Goal: Task Accomplishment & Management: Manage account settings

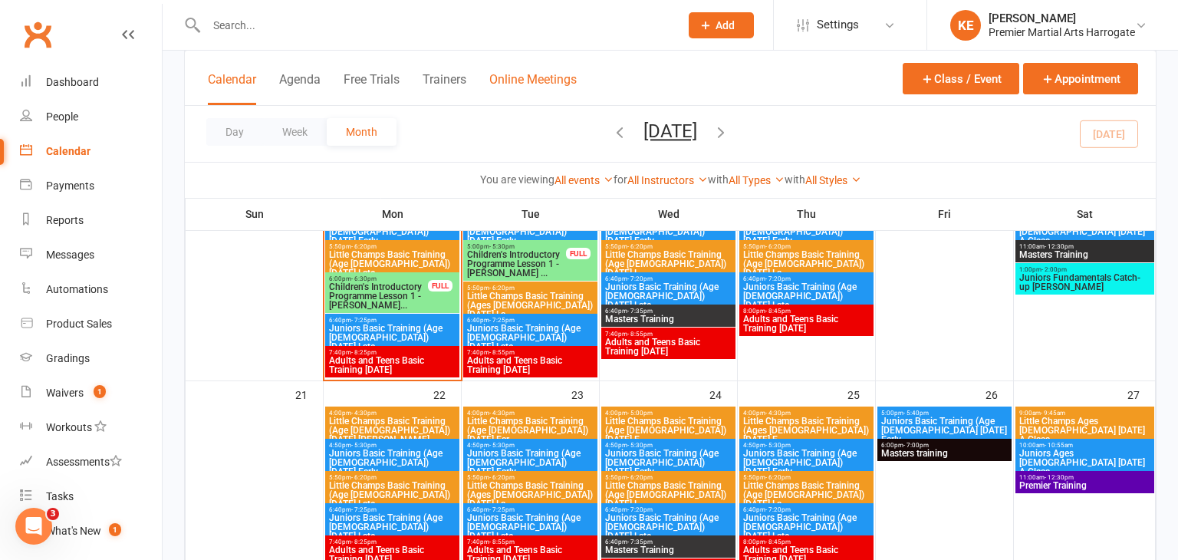
scroll to position [734, 0]
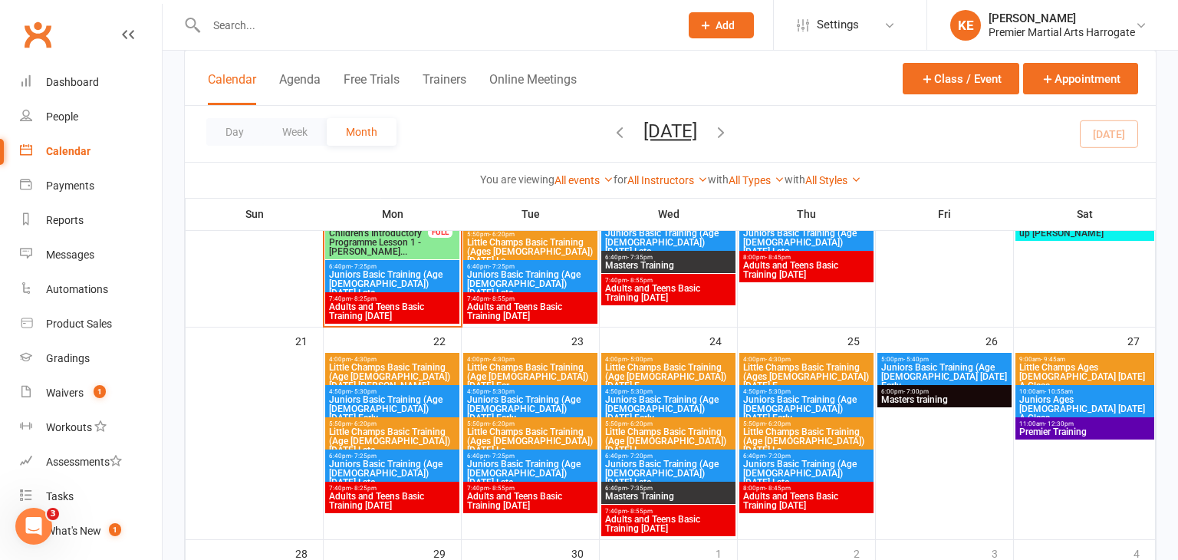
click at [768, 463] on span "Juniors Basic Training (Age [DEMOGRAPHIC_DATA]) [DATE] Late" at bounding box center [807, 474] width 128 height 28
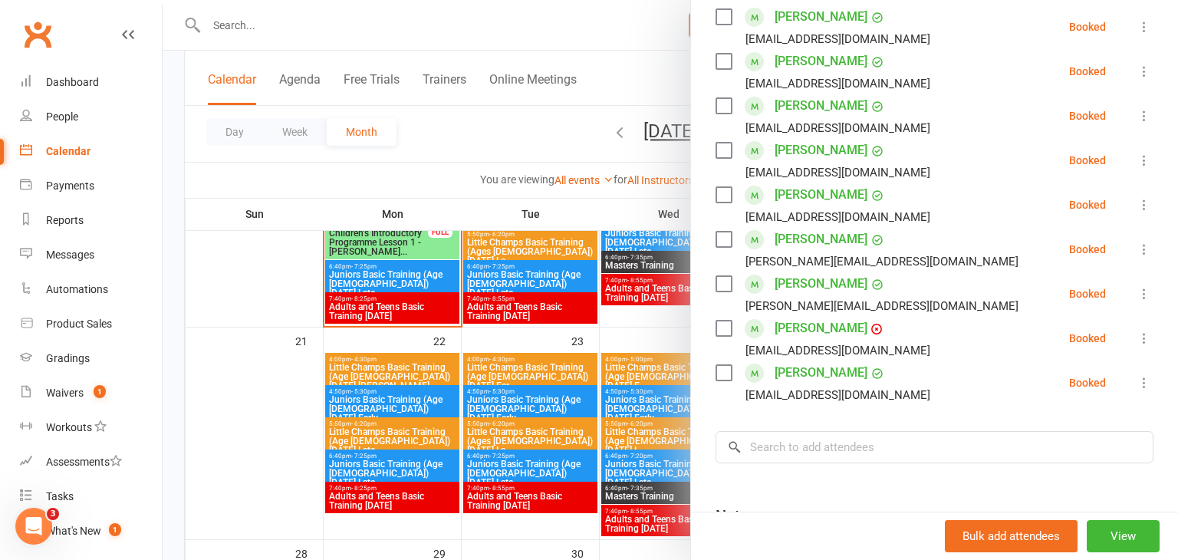
scroll to position [466, 0]
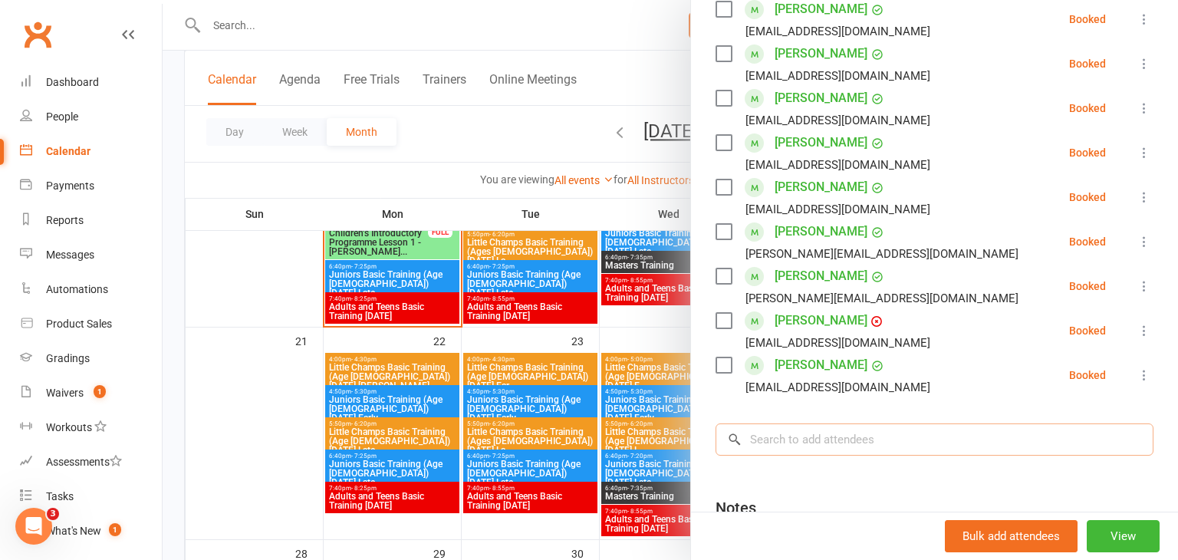
click at [866, 437] on input "search" at bounding box center [935, 439] width 438 height 32
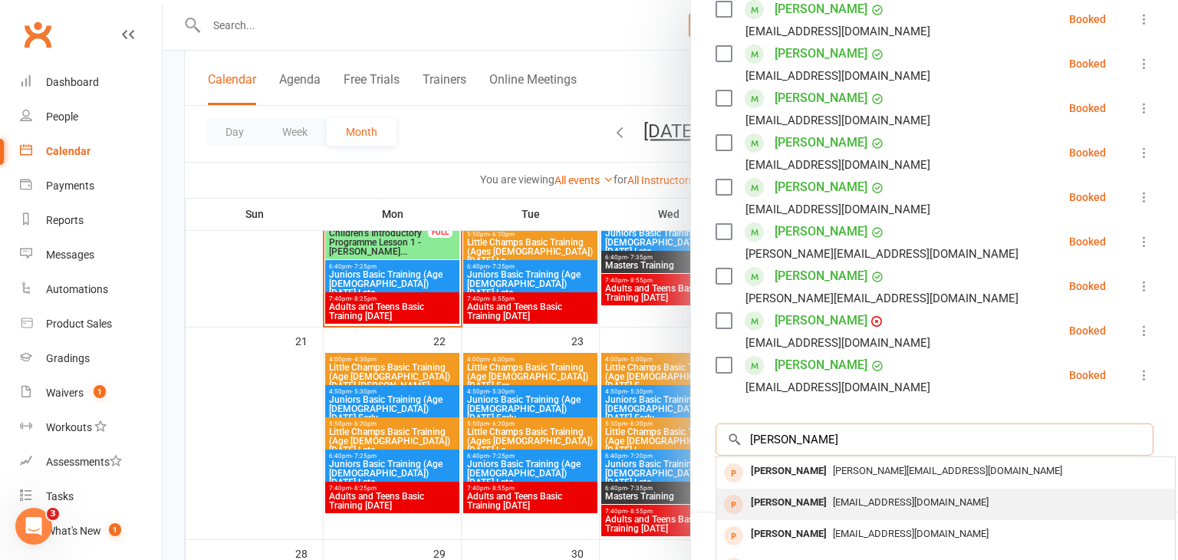
type input "[PERSON_NAME]"
click at [846, 500] on span "[EMAIL_ADDRESS][DOMAIN_NAME]" at bounding box center [911, 502] width 156 height 12
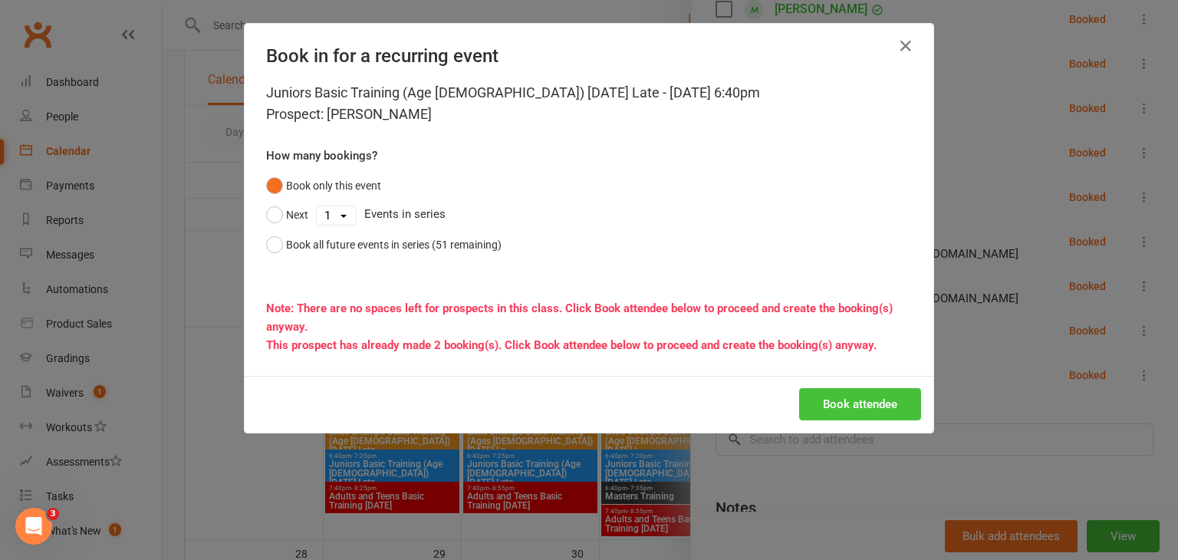
click at [813, 400] on button "Book attendee" at bounding box center [860, 404] width 122 height 32
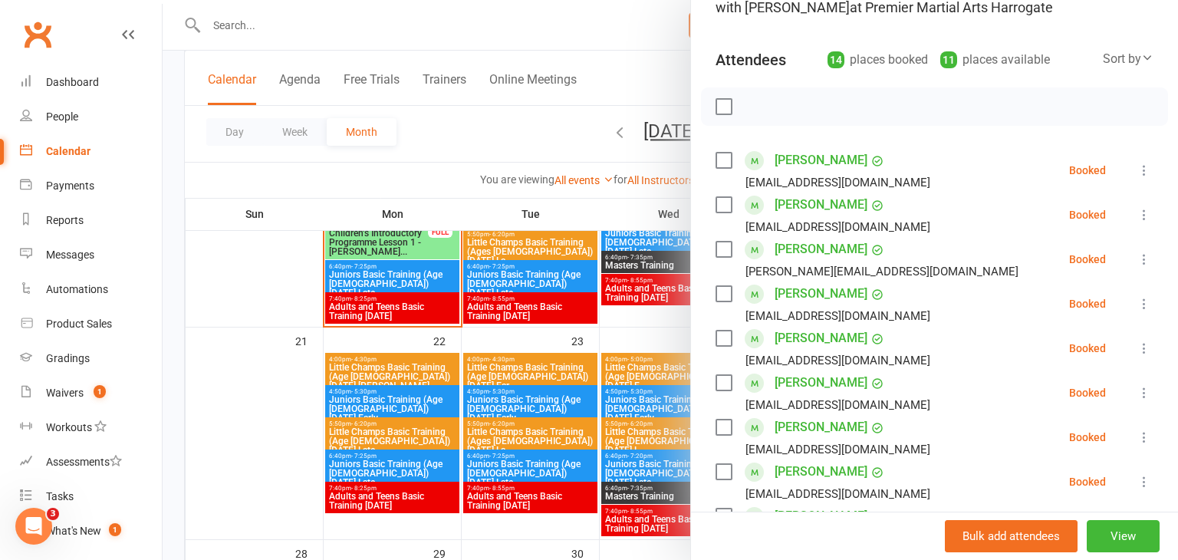
scroll to position [0, 0]
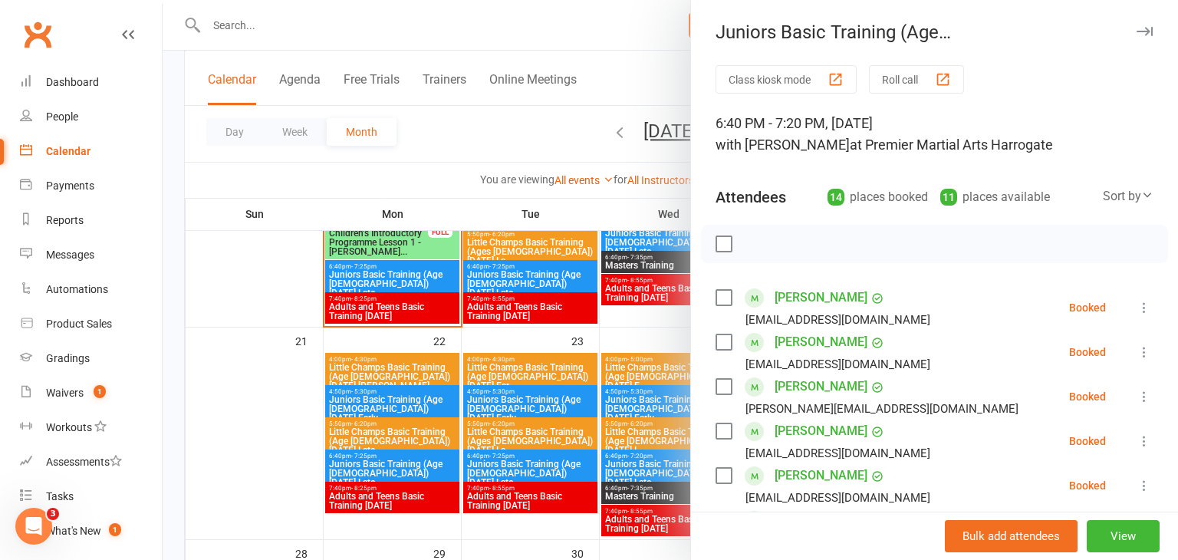
click at [262, 341] on div at bounding box center [671, 280] width 1016 height 560
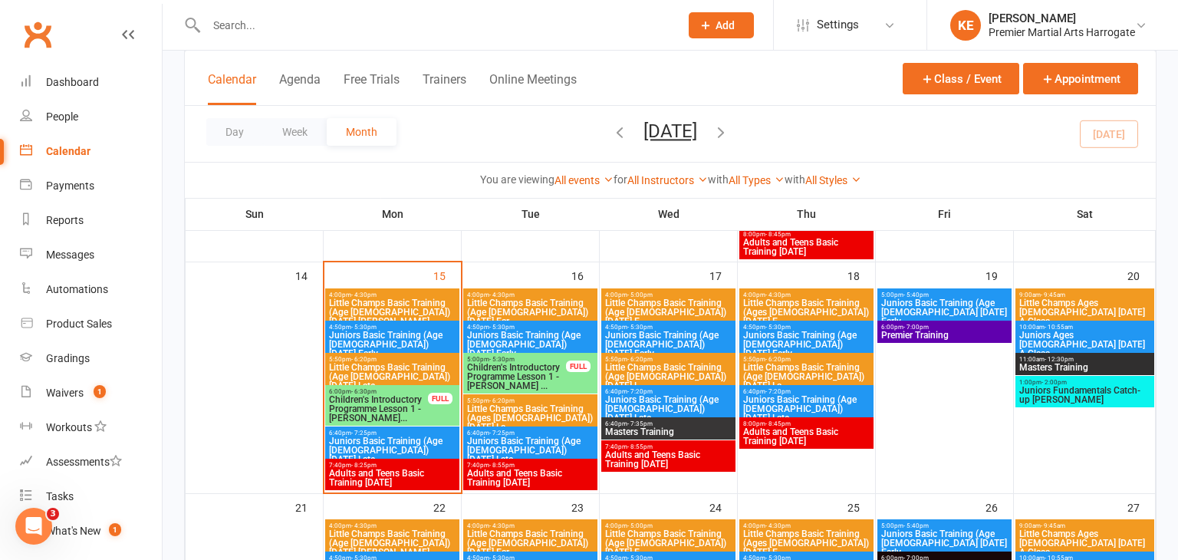
scroll to position [570, 0]
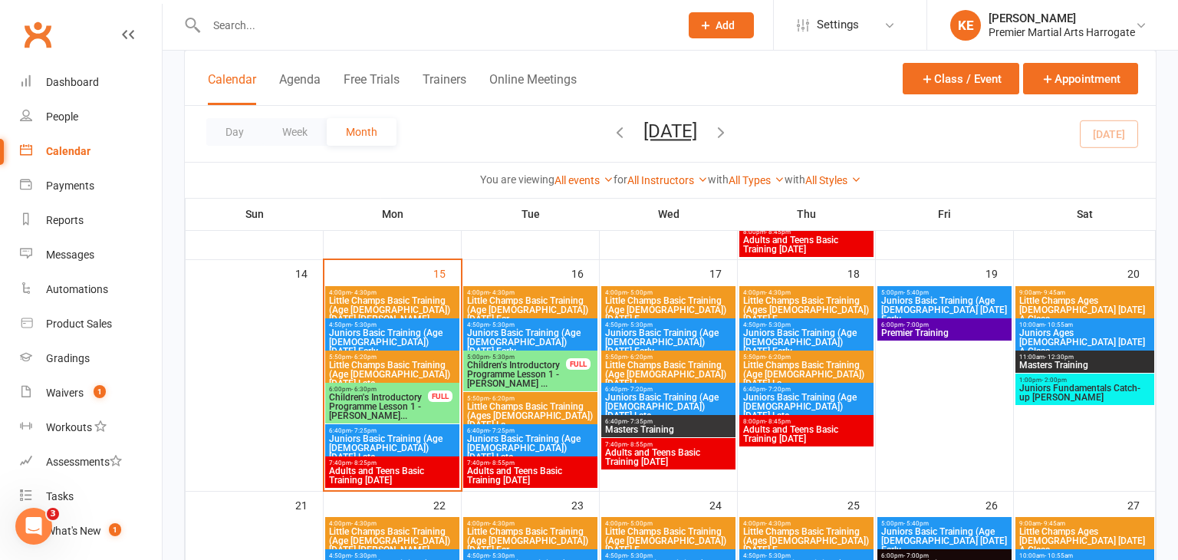
click at [771, 403] on span "Juniors Basic Training (Age [DEMOGRAPHIC_DATA]) [DATE] Late" at bounding box center [807, 407] width 128 height 28
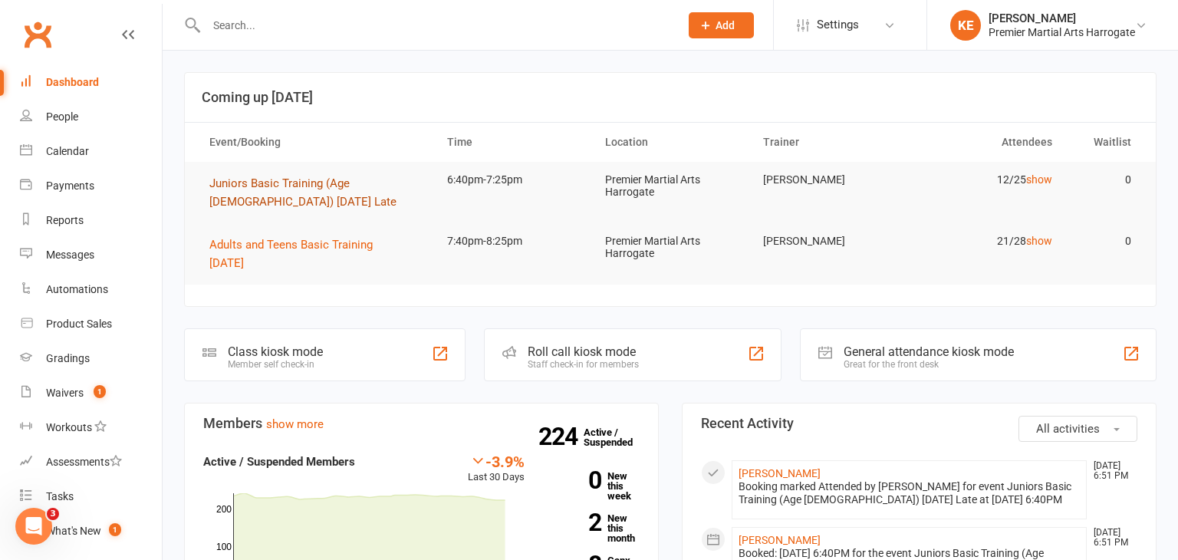
click at [219, 199] on span "Juniors Basic Training (Age [DEMOGRAPHIC_DATA]) [DATE] Late" at bounding box center [302, 192] width 187 height 32
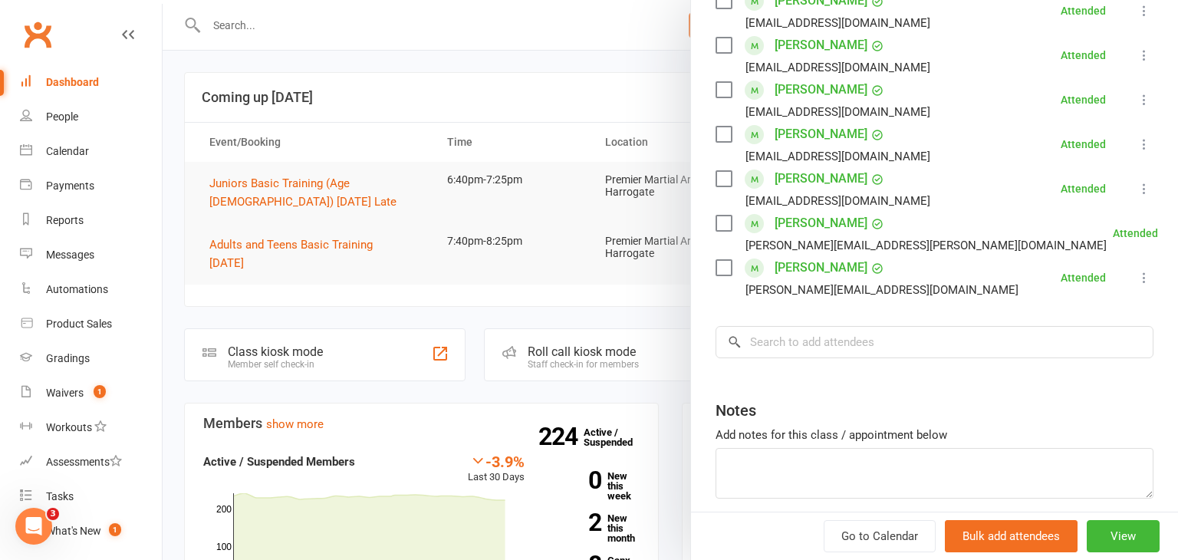
scroll to position [531, 0]
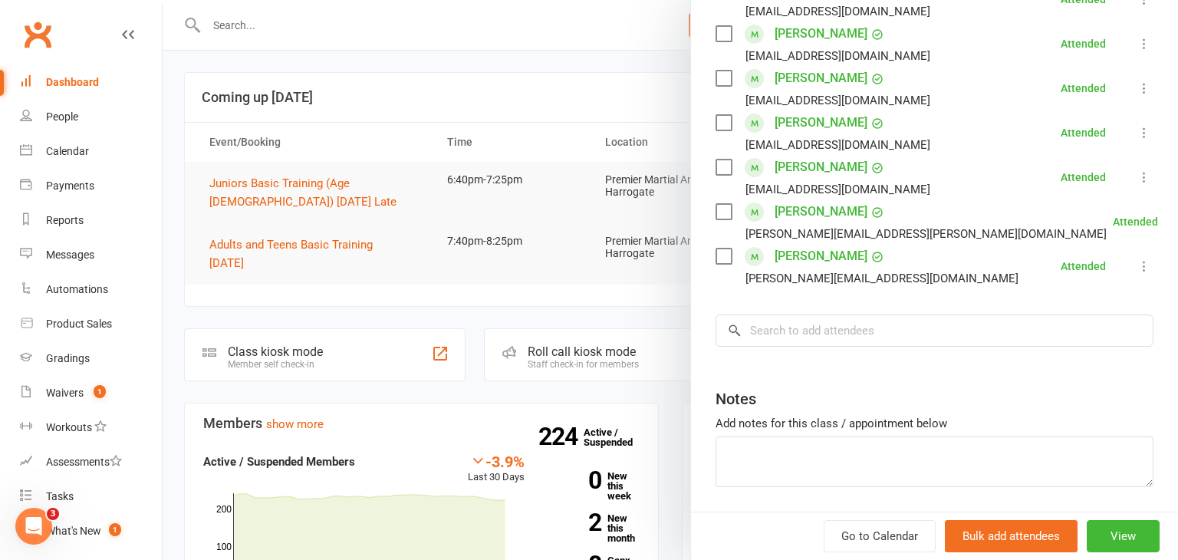
click at [457, 329] on div at bounding box center [671, 280] width 1016 height 560
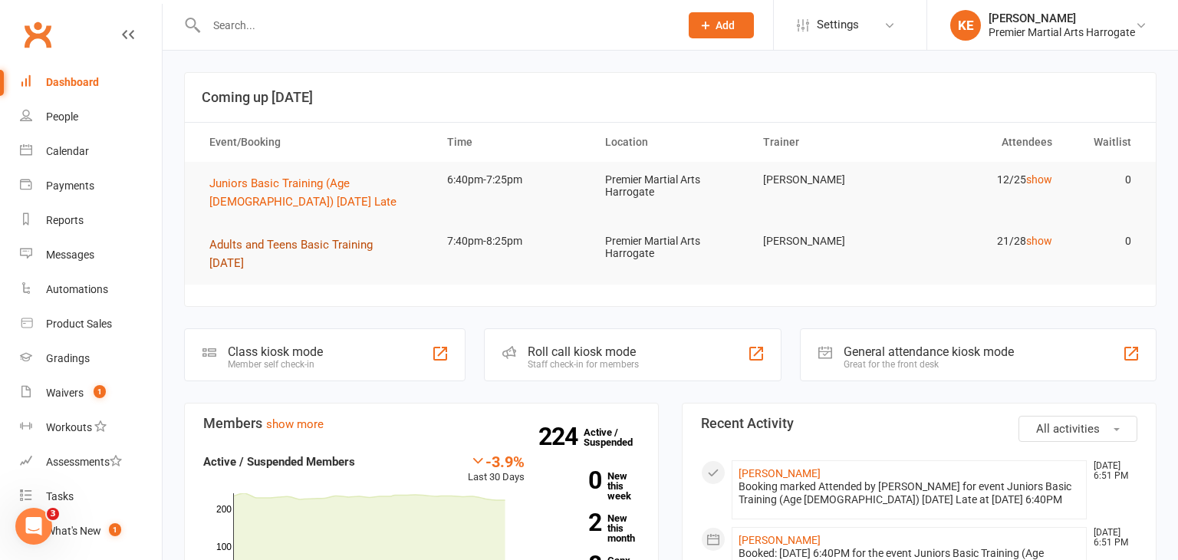
click at [361, 245] on span "Adults and Teens Basic Training [DATE]" at bounding box center [290, 254] width 163 height 32
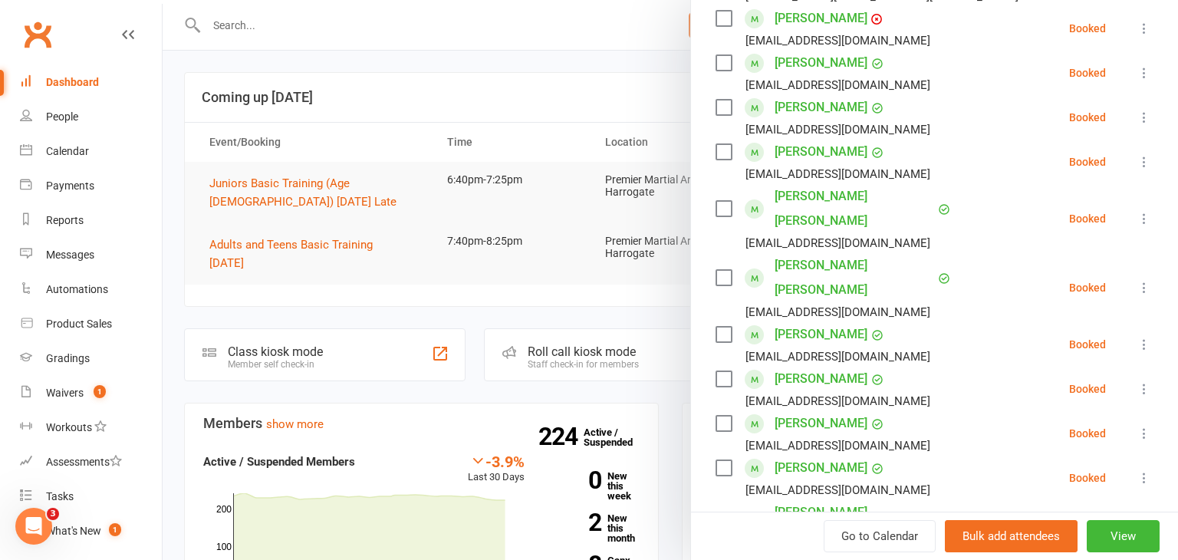
scroll to position [345, 0]
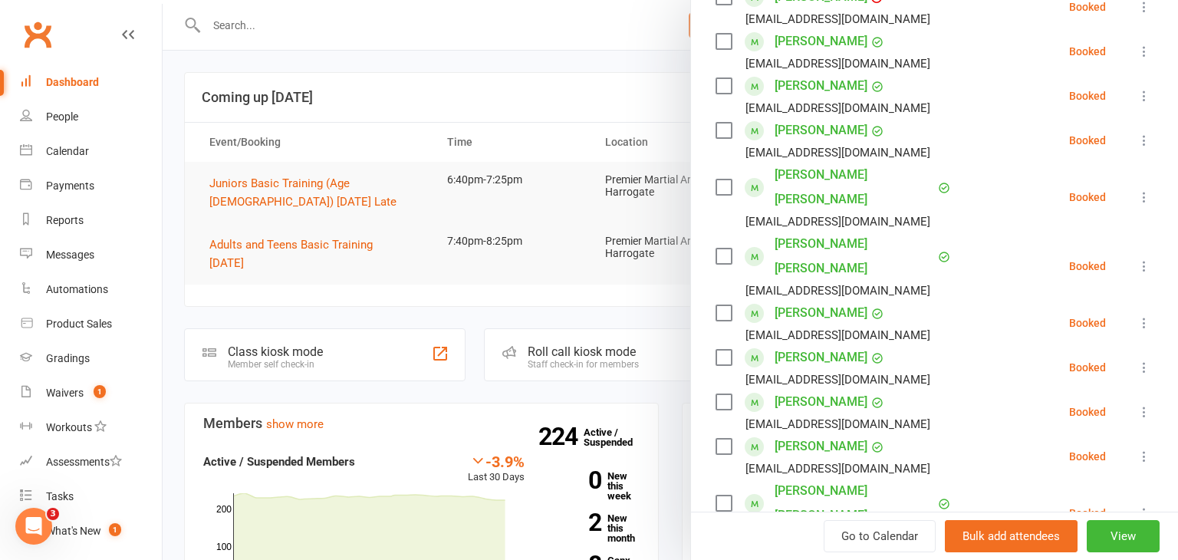
click at [789, 133] on link "John Curtis" at bounding box center [821, 130] width 93 height 25
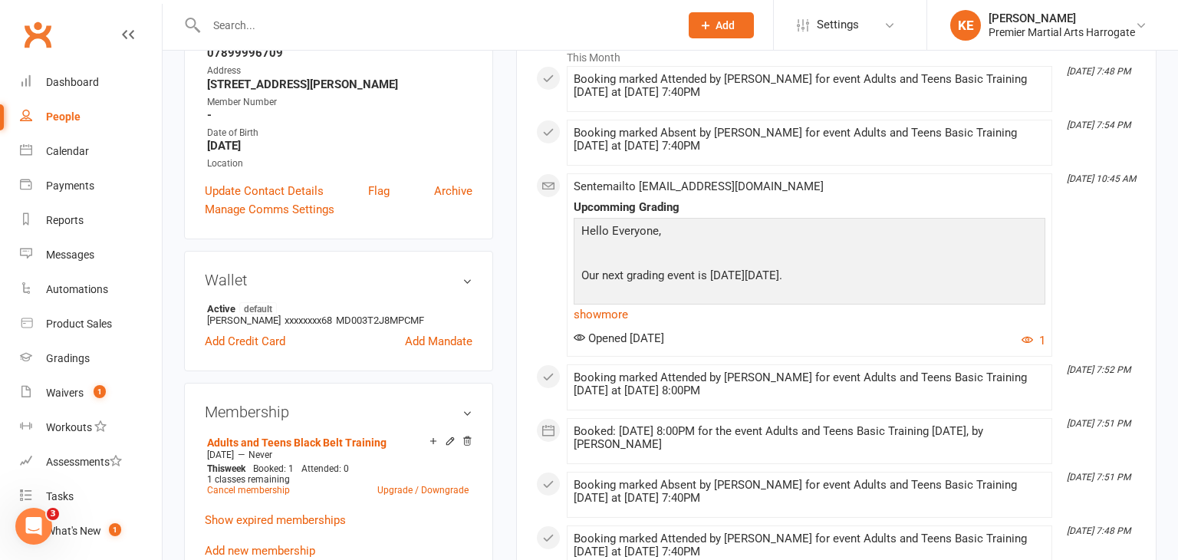
scroll to position [267, 0]
click at [627, 315] on link "show more" at bounding box center [810, 312] width 472 height 21
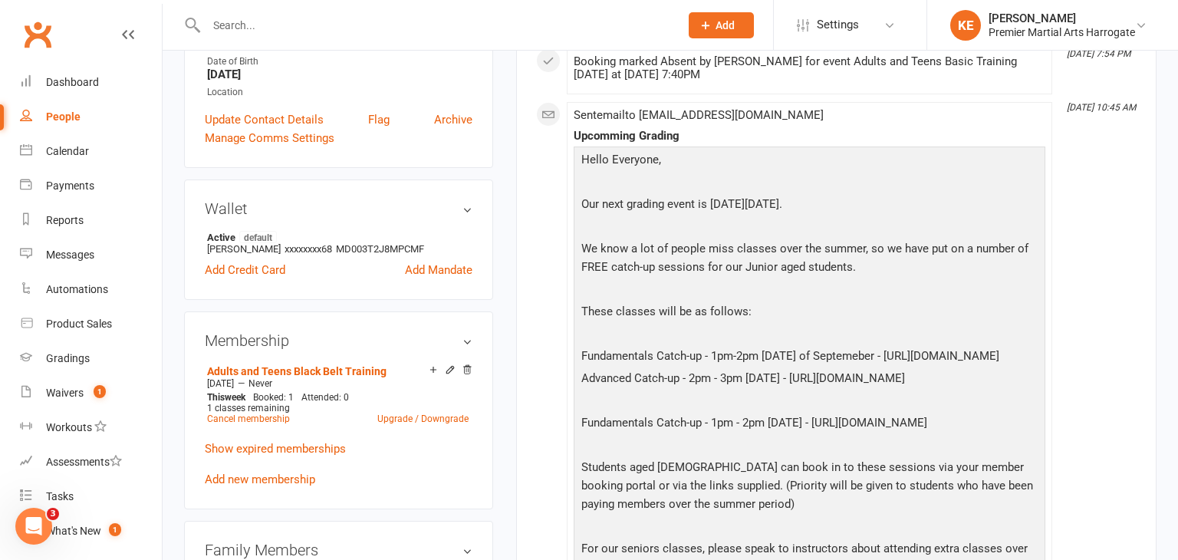
scroll to position [0, 0]
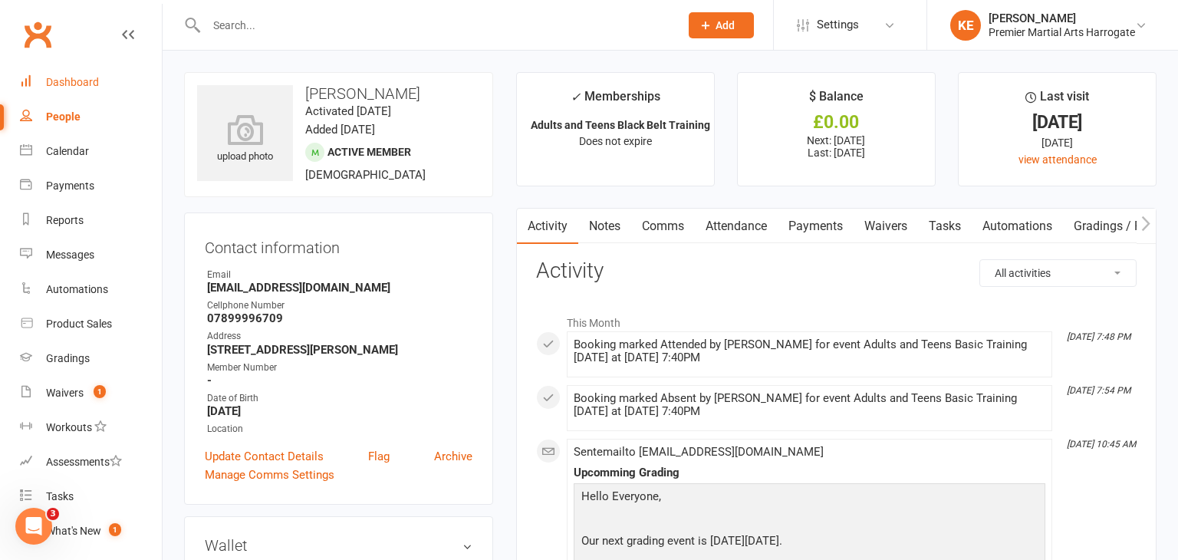
click at [81, 80] on div "Dashboard" at bounding box center [72, 82] width 53 height 12
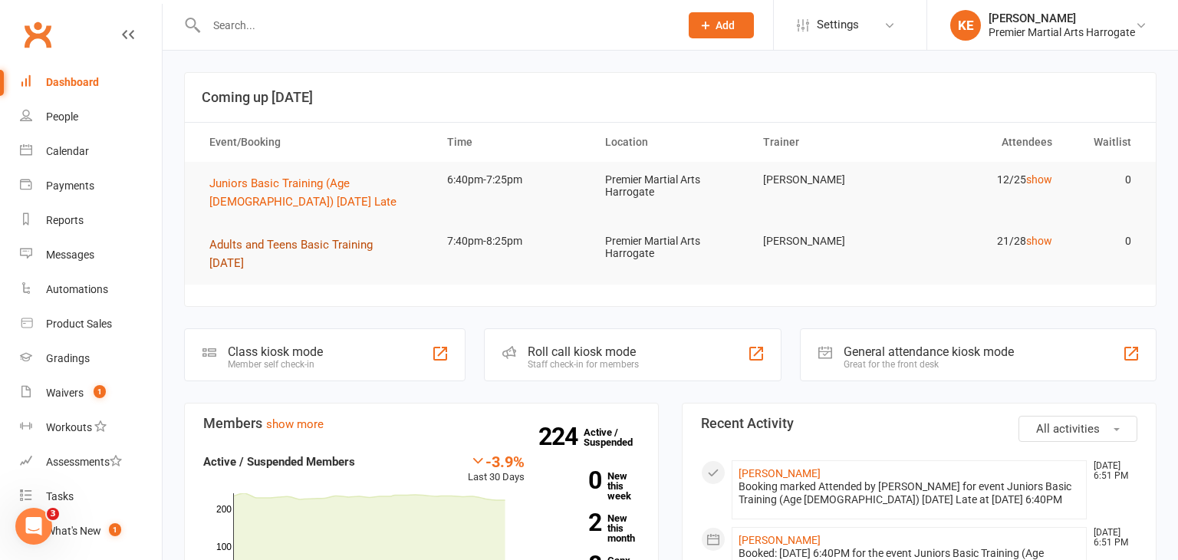
click at [245, 244] on span "Adults and Teens Basic Training [DATE]" at bounding box center [290, 254] width 163 height 32
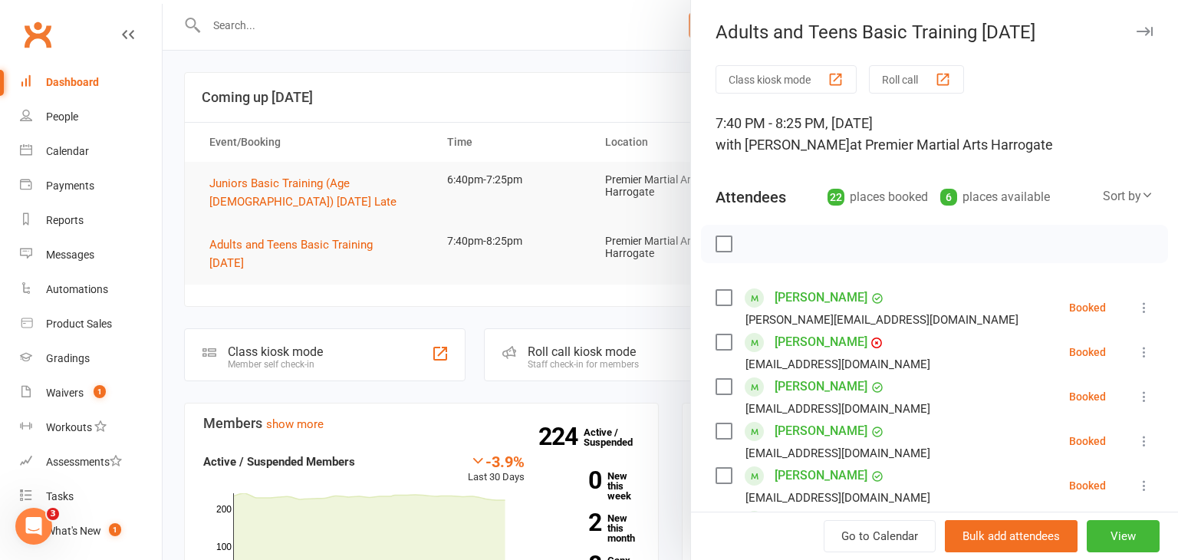
scroll to position [114, 0]
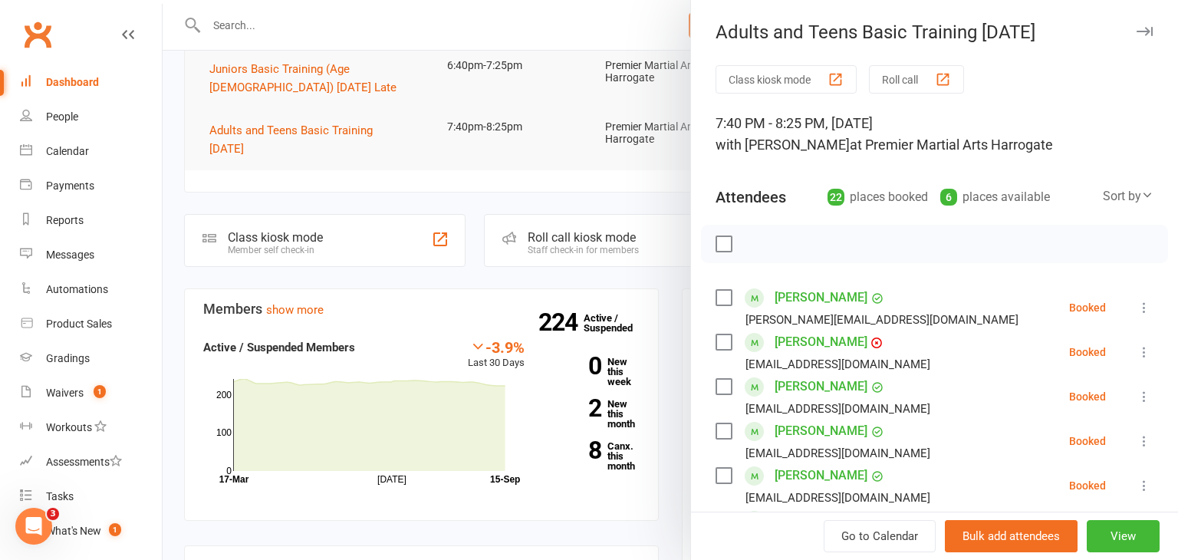
click at [1144, 308] on icon at bounding box center [1144, 307] width 15 height 15
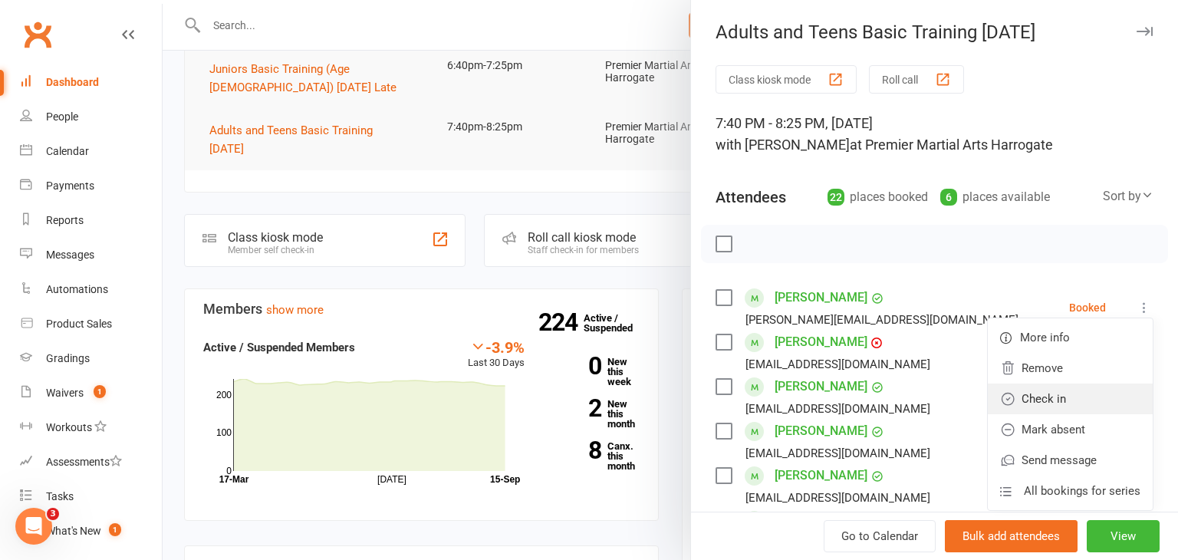
click at [1069, 386] on link "Check in" at bounding box center [1070, 399] width 165 height 31
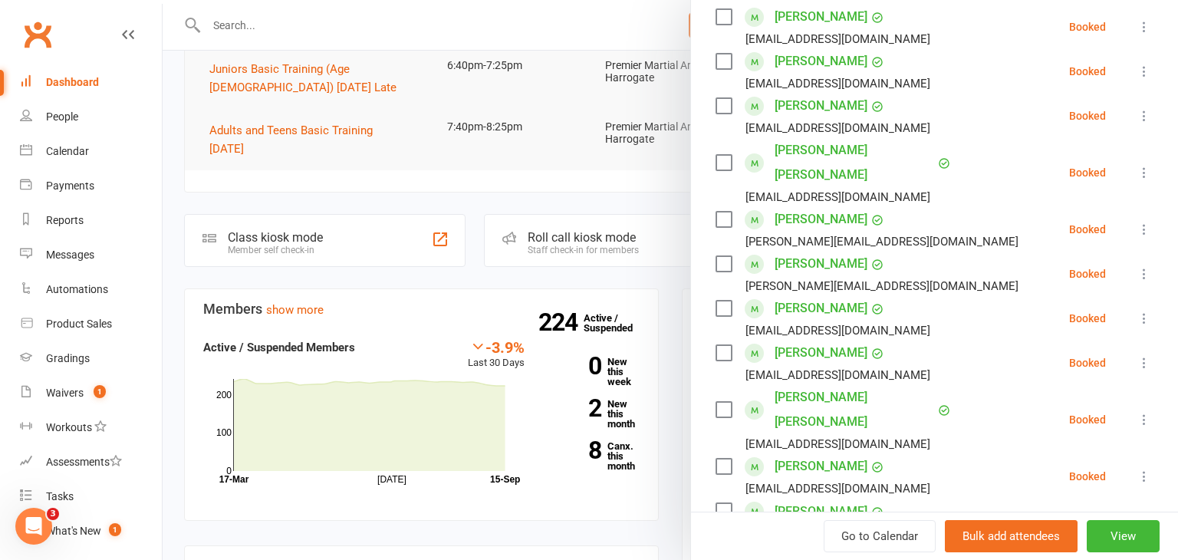
scroll to position [709, 0]
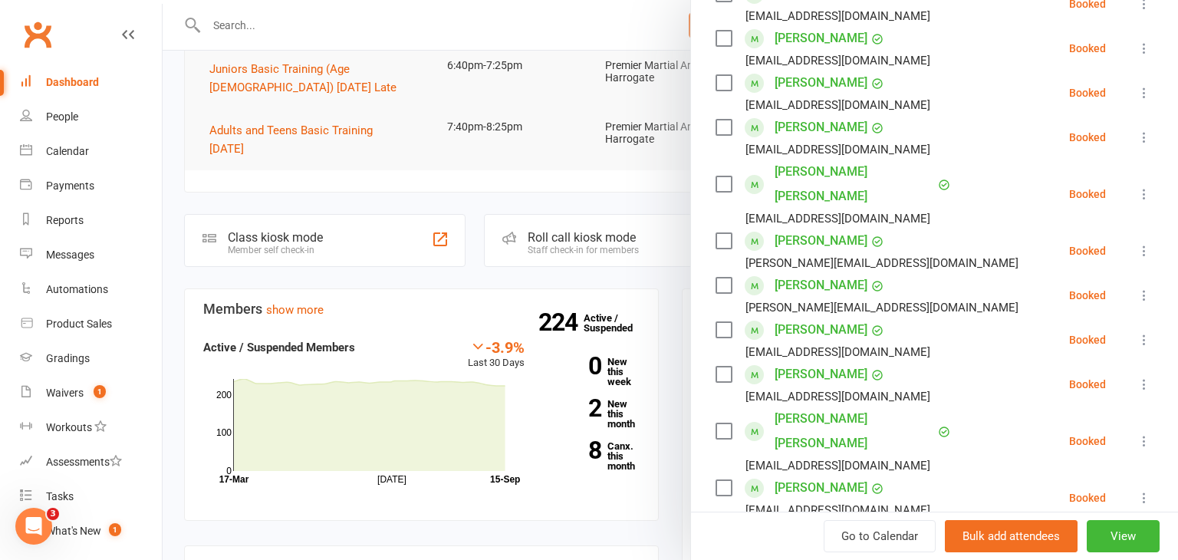
click at [1145, 186] on icon at bounding box center [1144, 193] width 15 height 15
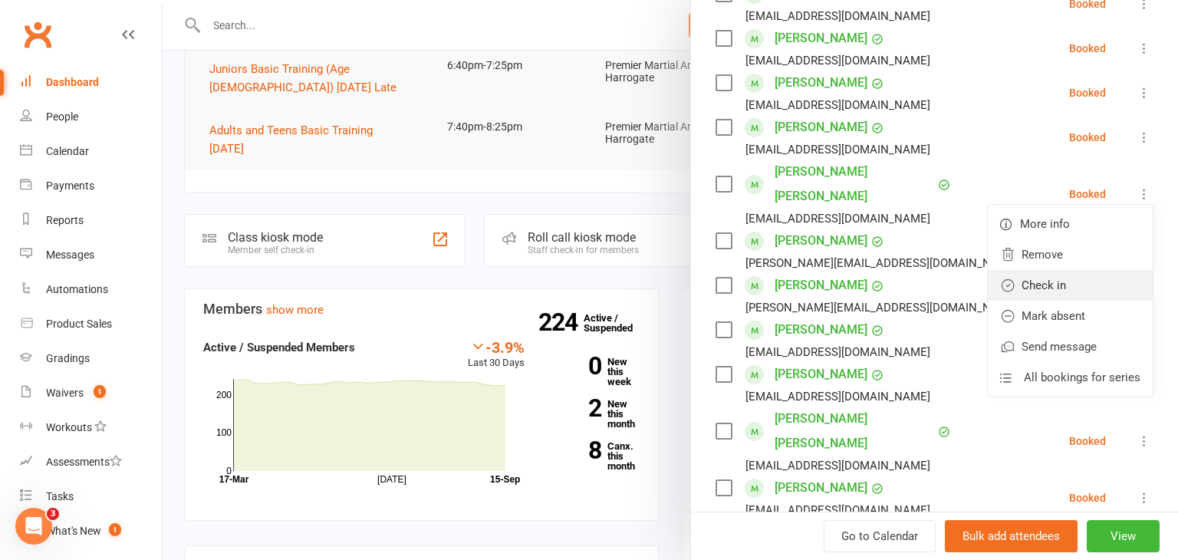
click at [1066, 270] on link "Check in" at bounding box center [1070, 285] width 165 height 31
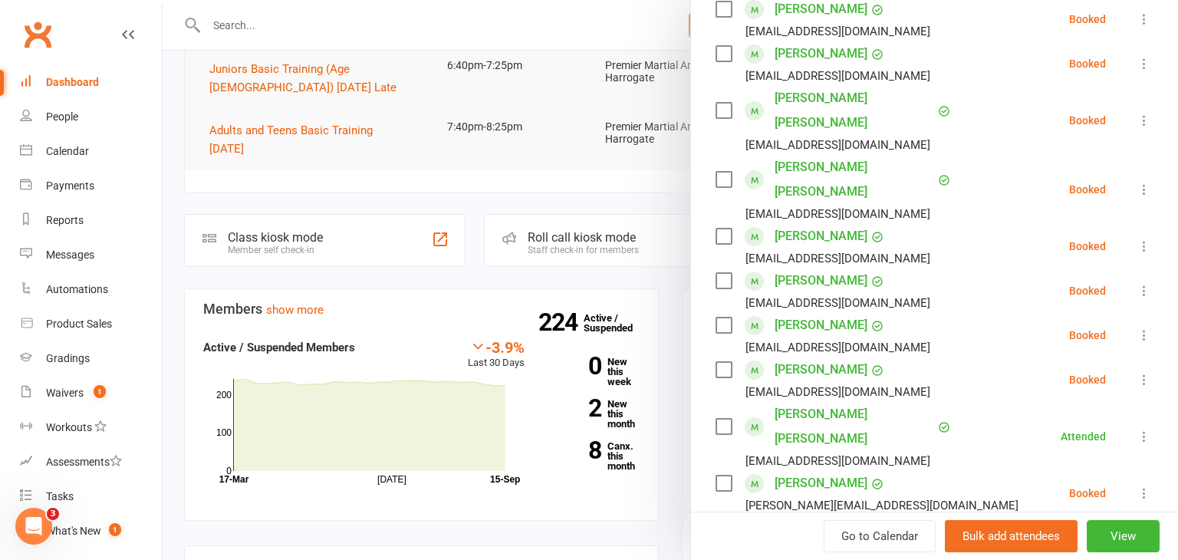
scroll to position [464, 0]
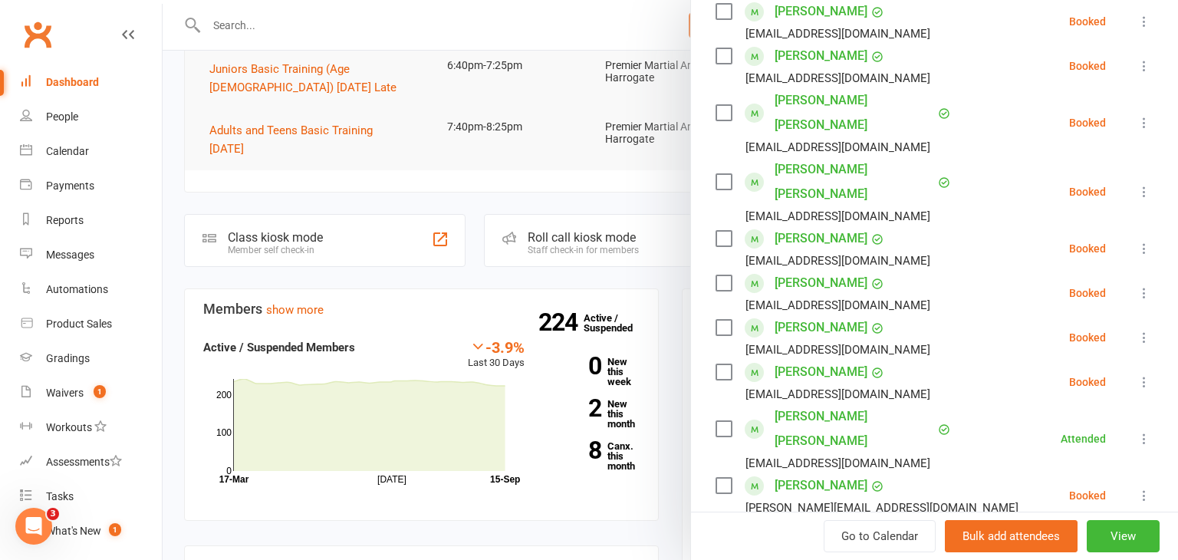
click at [1145, 246] on icon at bounding box center [1144, 248] width 15 height 15
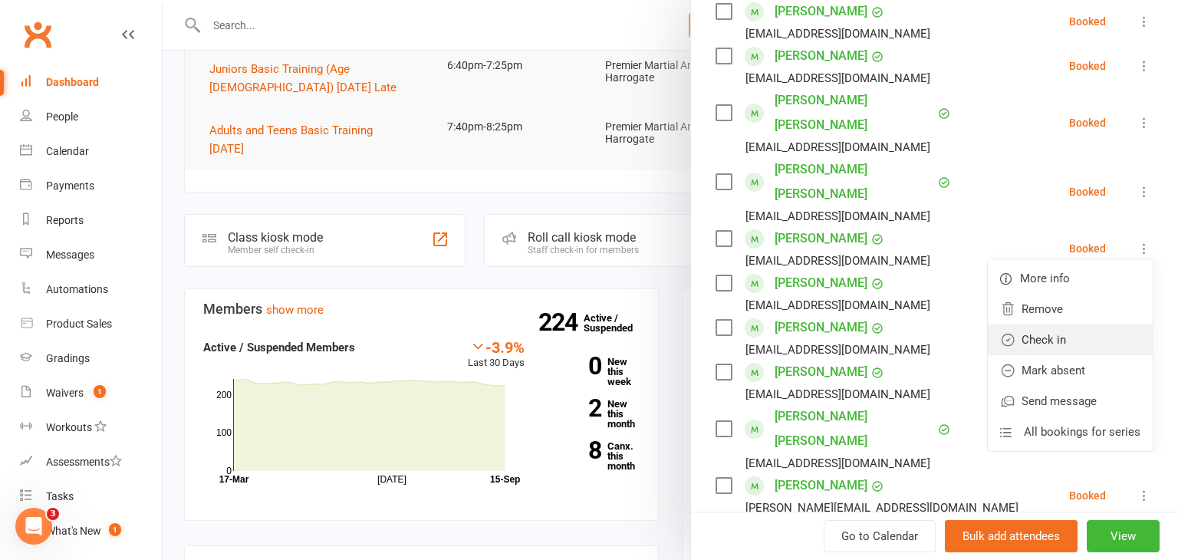
click at [1072, 331] on link "Check in" at bounding box center [1070, 339] width 165 height 31
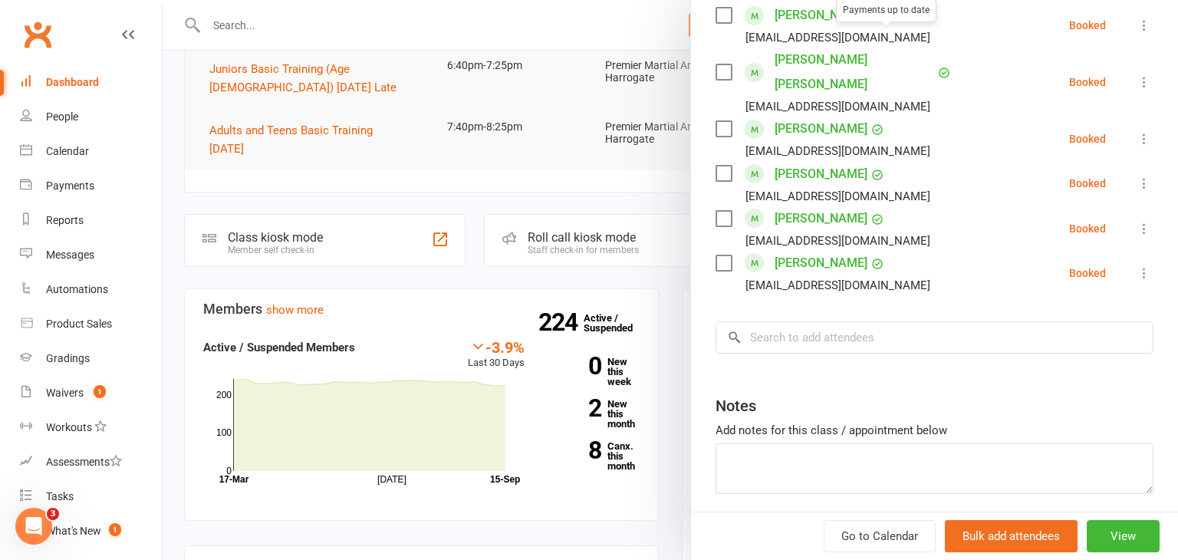
scroll to position [1076, 0]
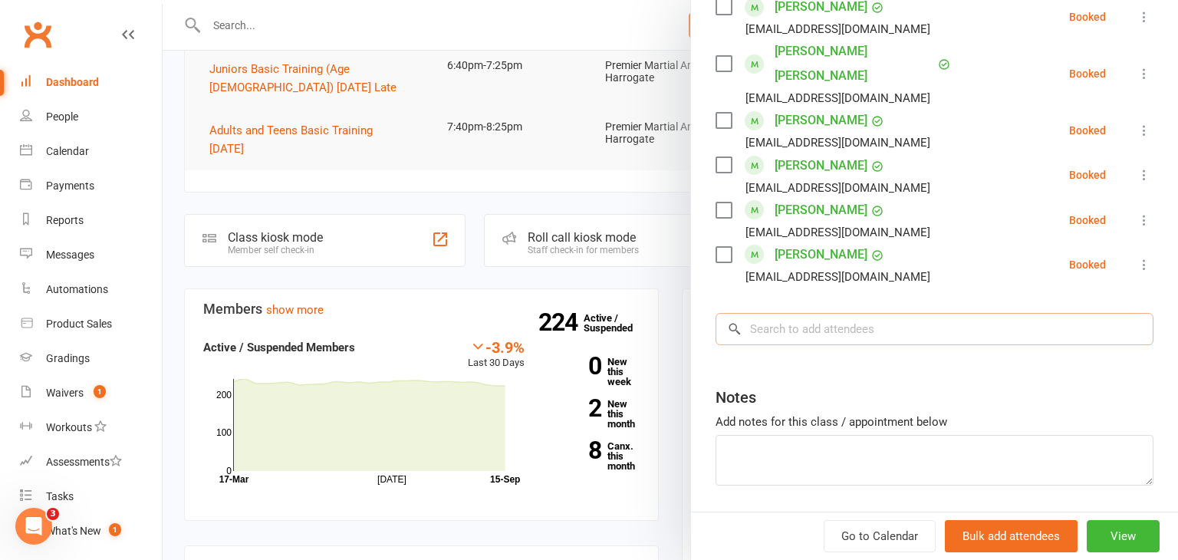
click at [788, 313] on input "search" at bounding box center [935, 329] width 438 height 32
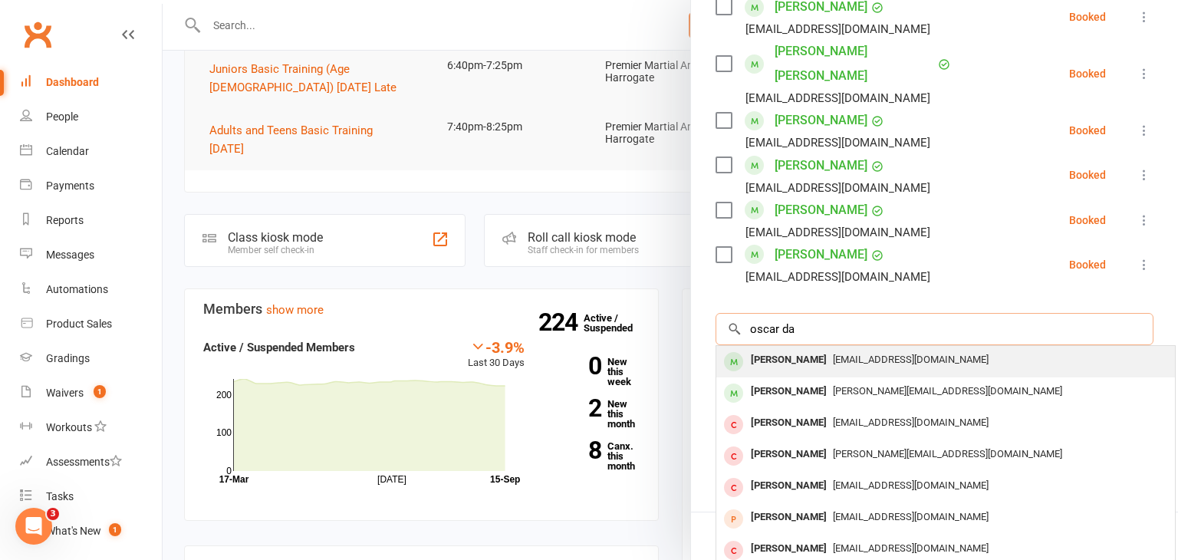
type input "oscar da"
click at [776, 349] on div "Oscar Davies" at bounding box center [789, 360] width 88 height 22
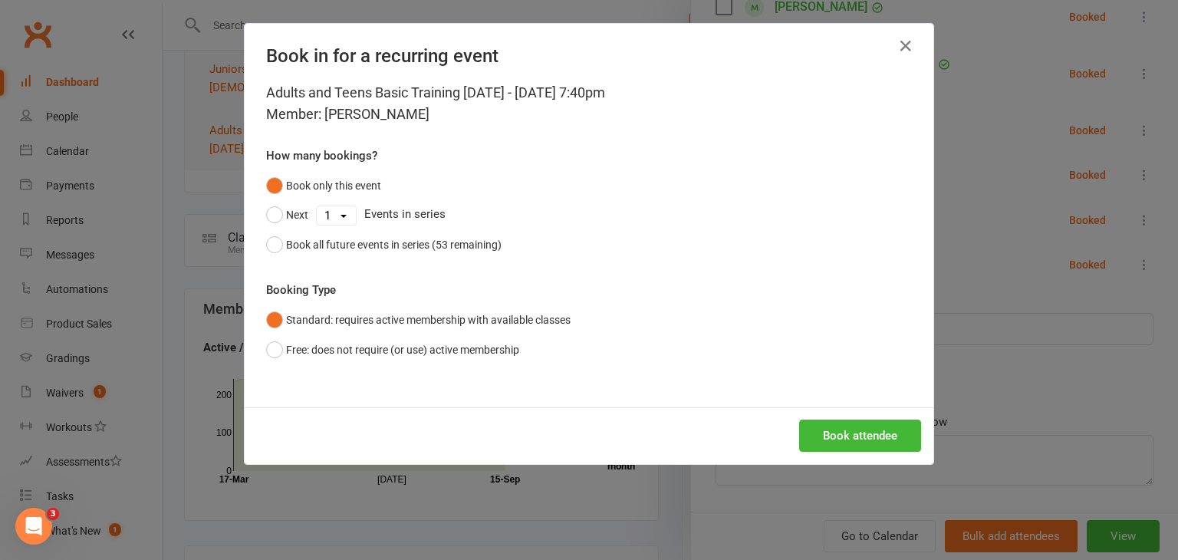
click at [263, 242] on div "Adults and Teens Basic Training Monday - Sep 15, 2025 7:40pm Member: Oscar Davi…" at bounding box center [589, 244] width 689 height 325
click at [268, 243] on button "Book all future events in series (53 remaining)" at bounding box center [384, 244] width 236 height 29
click at [822, 430] on button "Book attendee" at bounding box center [860, 436] width 122 height 32
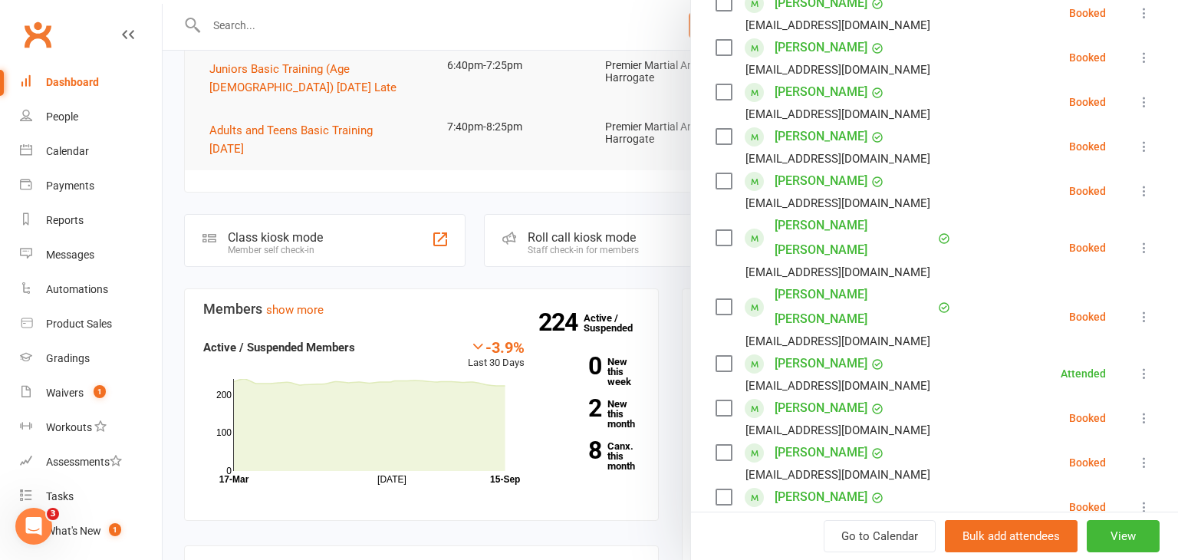
scroll to position [357, 0]
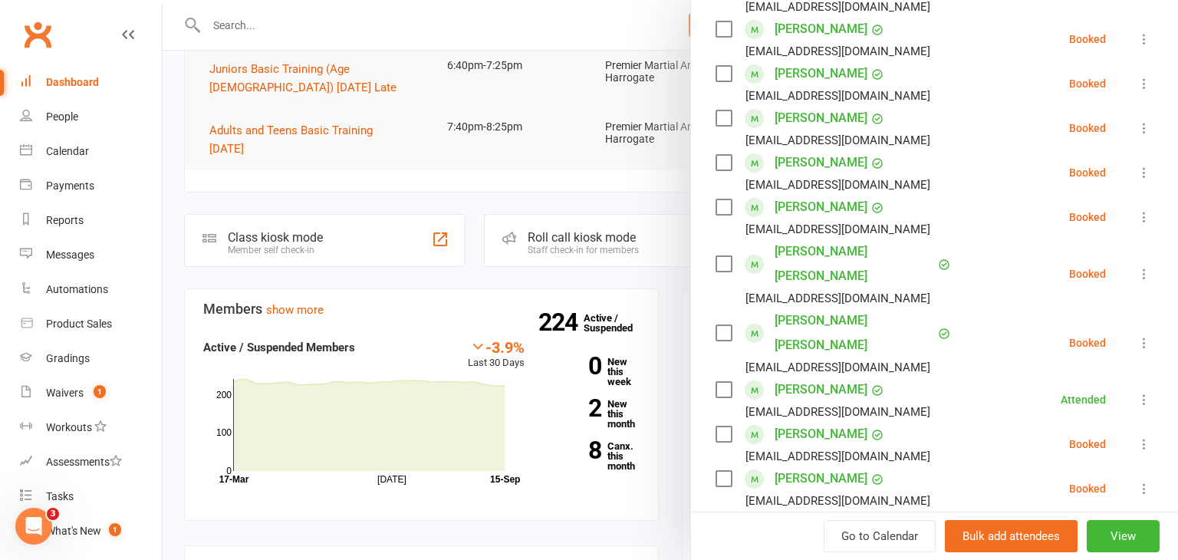
click at [1147, 173] on icon at bounding box center [1144, 172] width 15 height 15
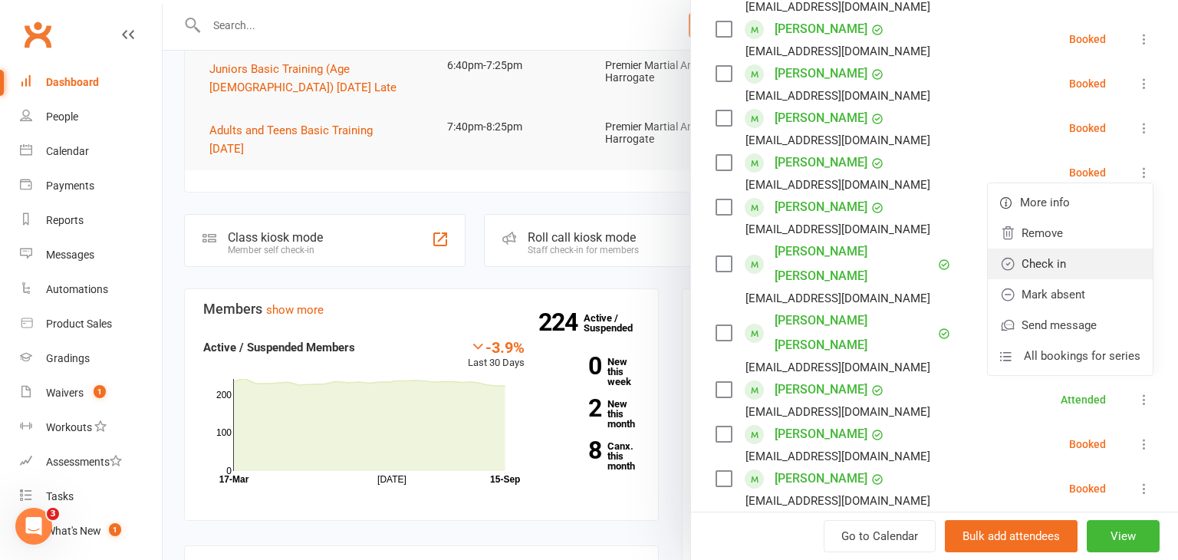
click at [1069, 268] on link "Check in" at bounding box center [1070, 264] width 165 height 31
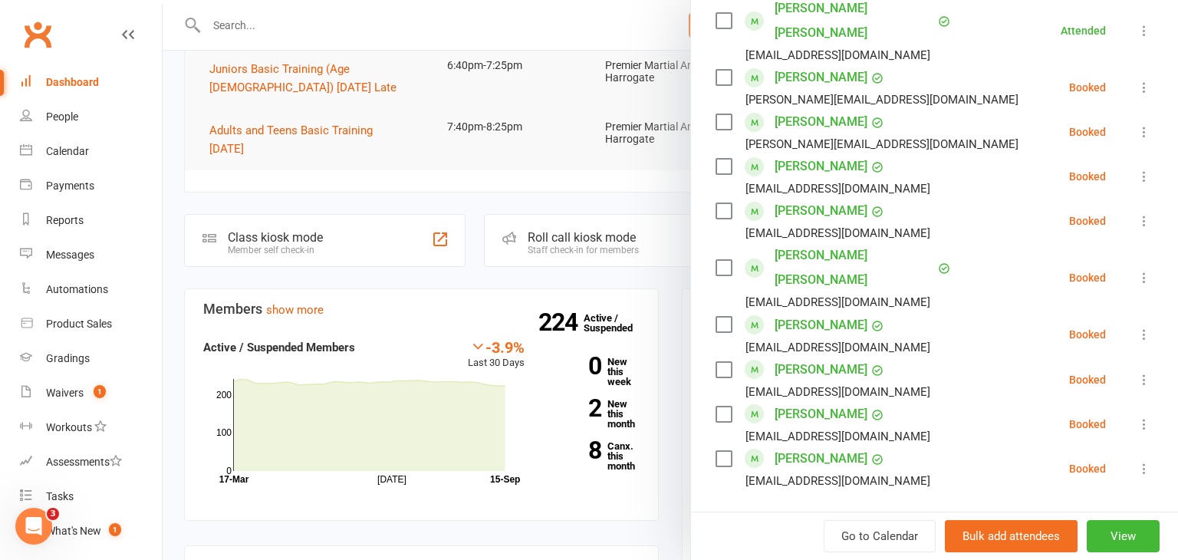
scroll to position [948, 0]
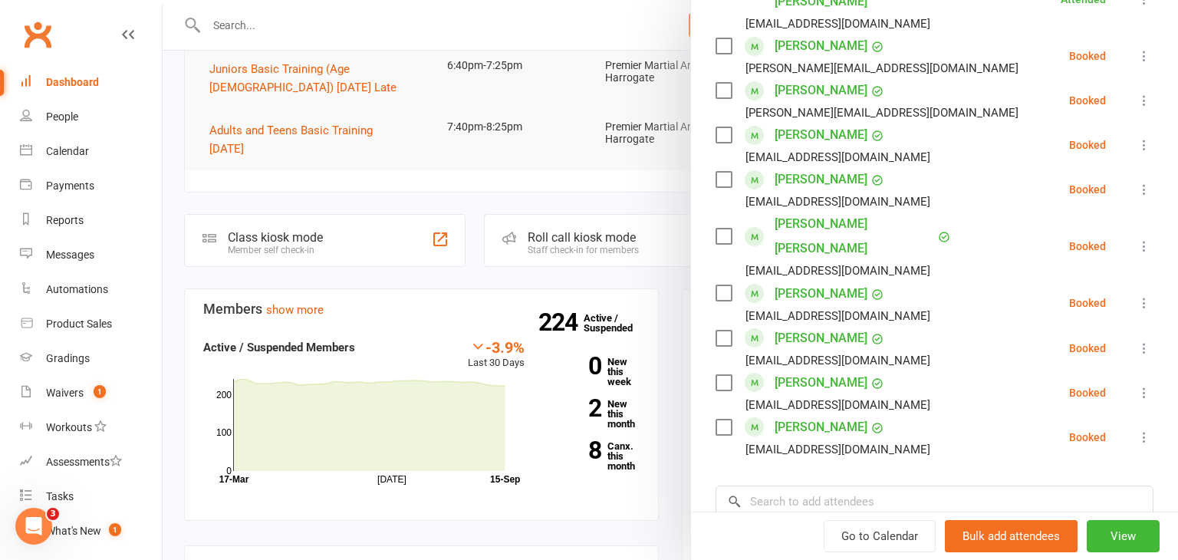
click at [1141, 430] on icon at bounding box center [1144, 437] width 15 height 15
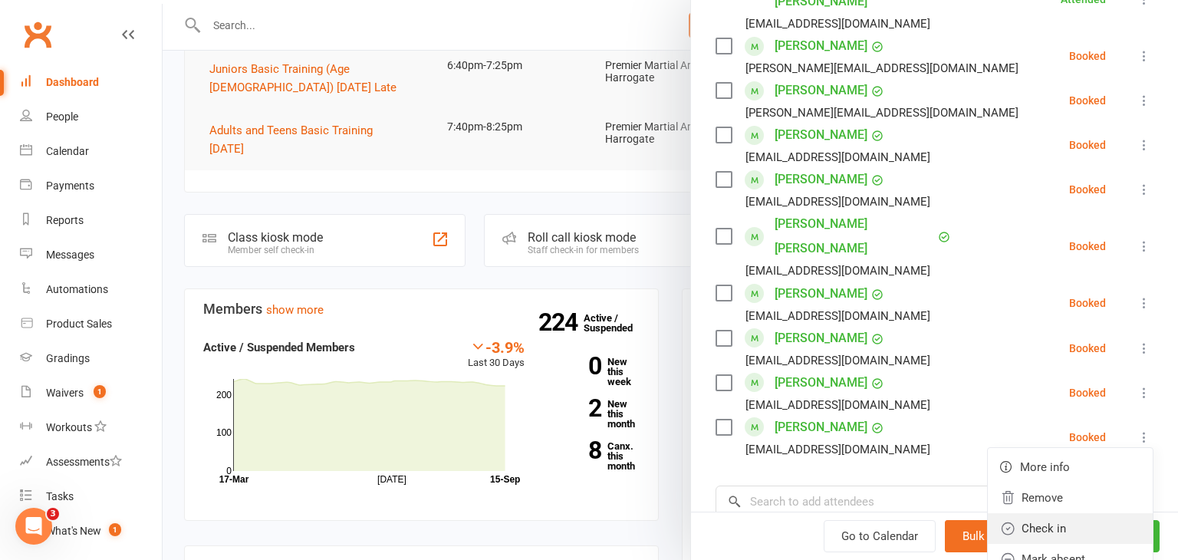
click at [1052, 513] on link "Check in" at bounding box center [1070, 528] width 165 height 31
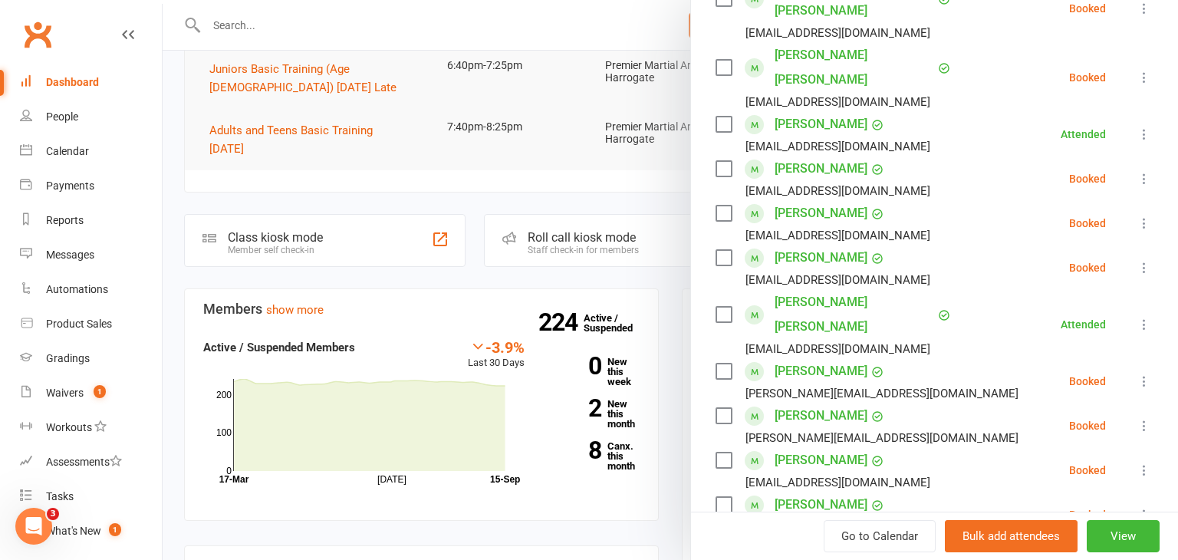
scroll to position [615, 0]
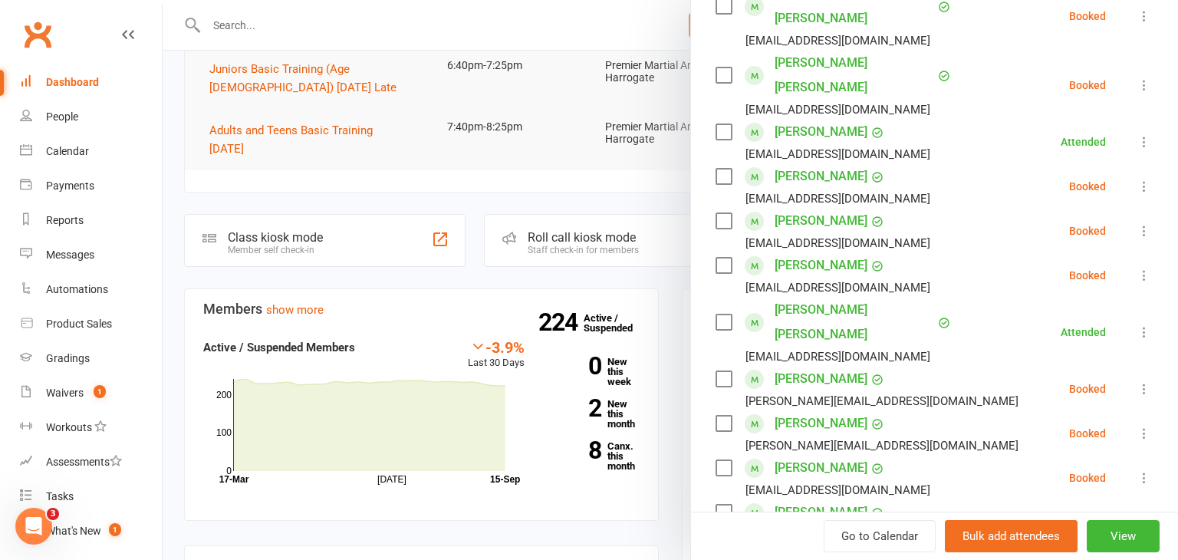
click at [1145, 275] on icon at bounding box center [1144, 275] width 15 height 15
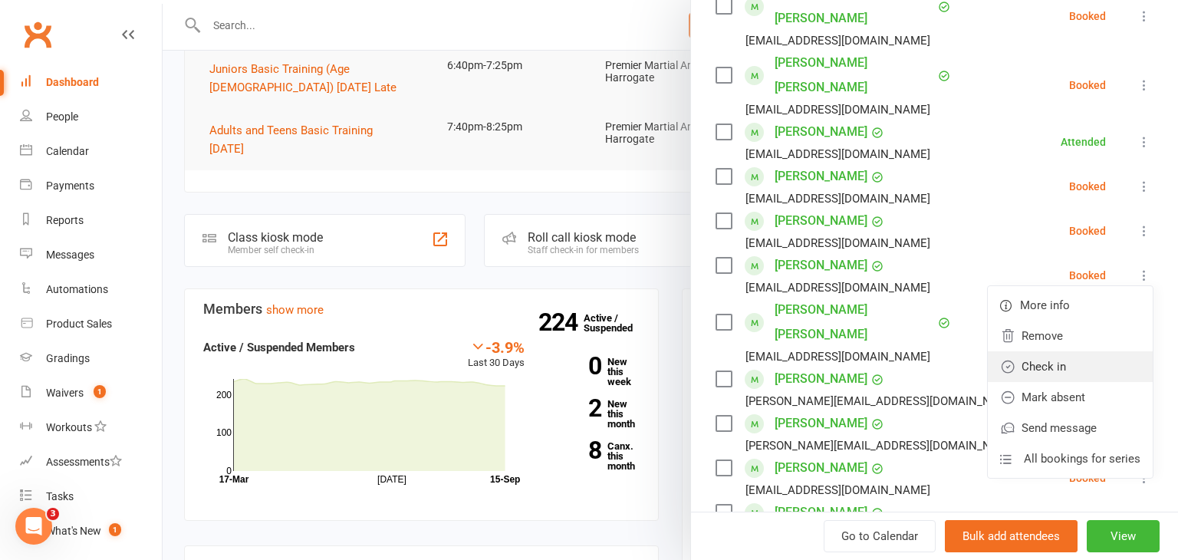
click at [1072, 368] on link "Check in" at bounding box center [1070, 366] width 165 height 31
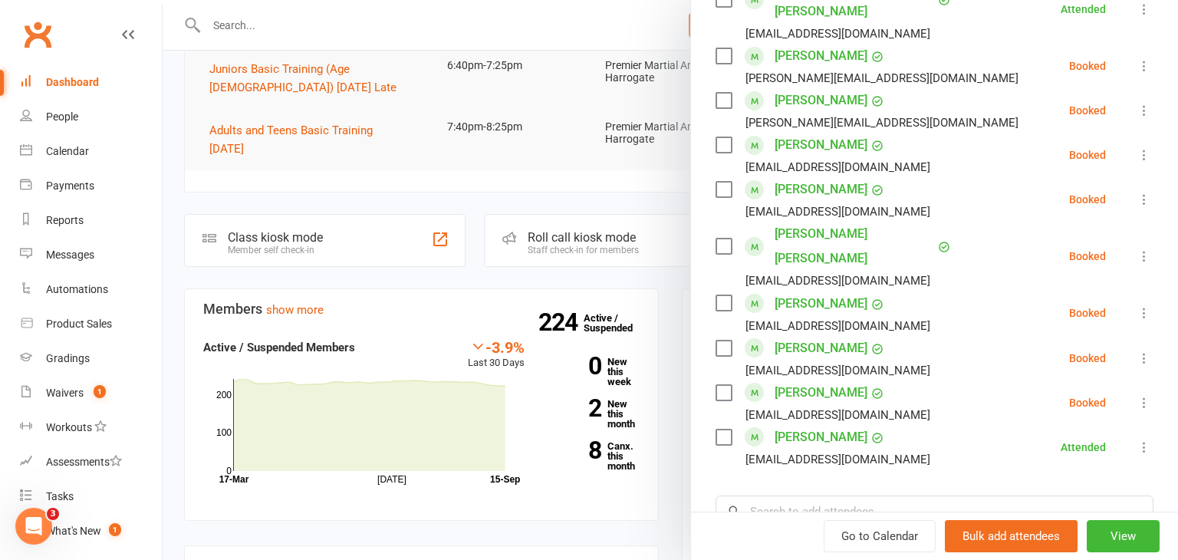
scroll to position [942, 0]
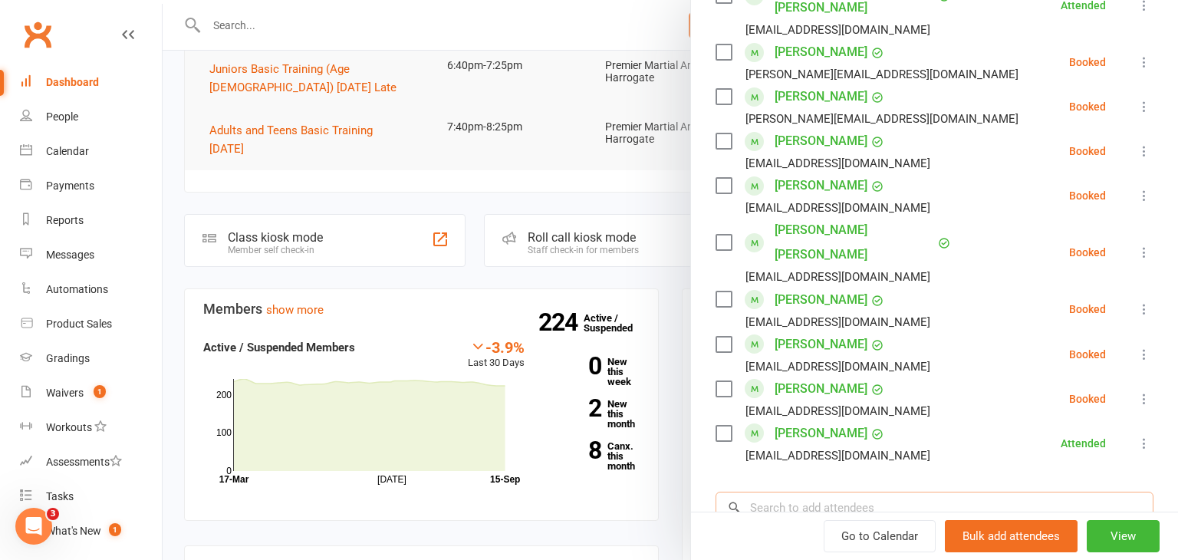
click at [856, 492] on input "search" at bounding box center [935, 508] width 438 height 32
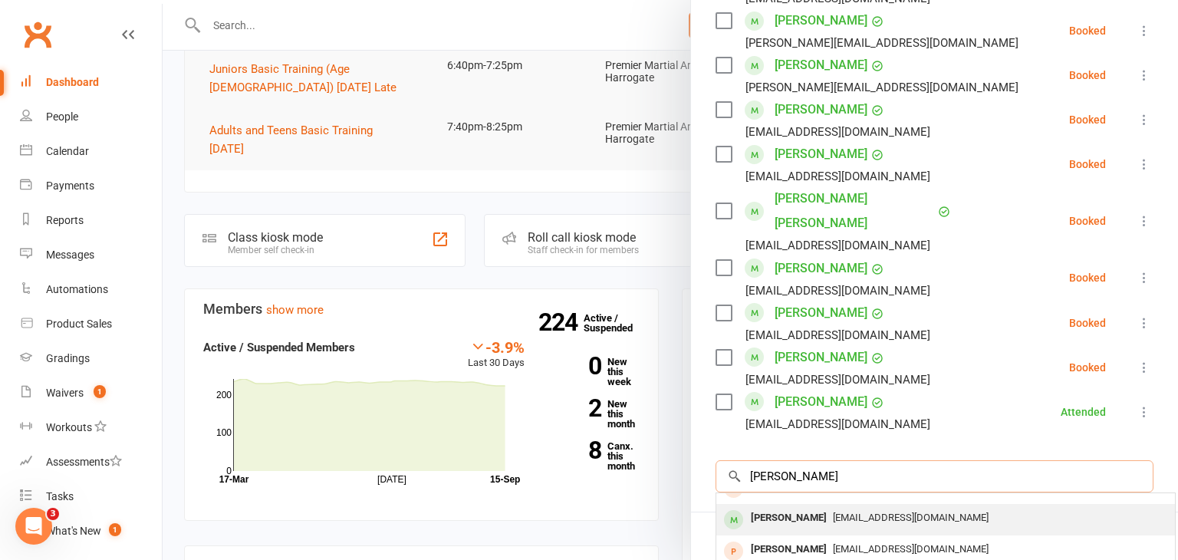
scroll to position [0, 0]
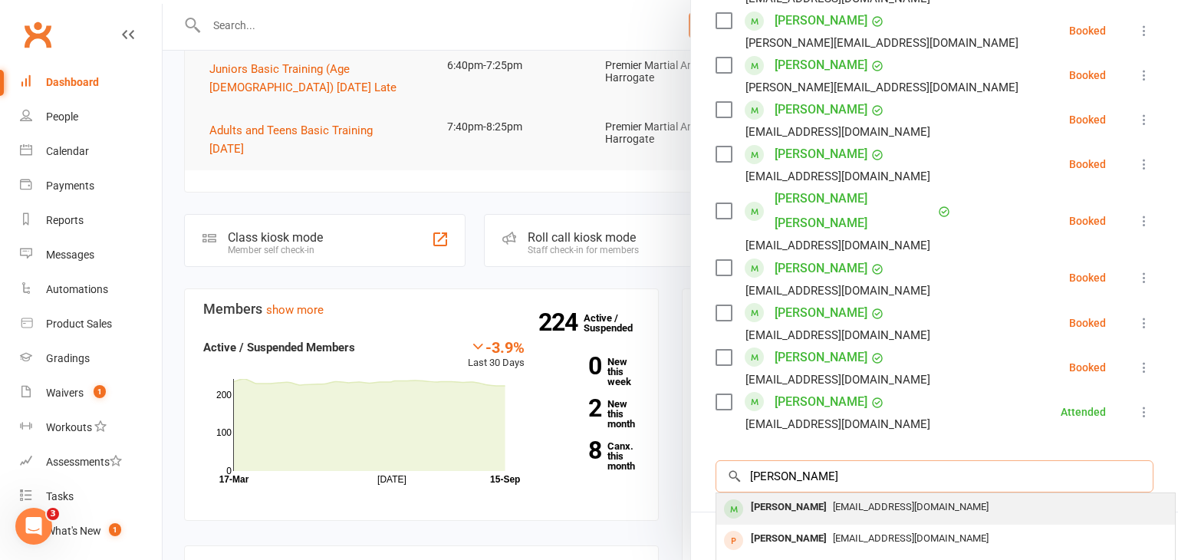
type input "ella holmes"
click at [833, 501] on span "rstray@gmail.com" at bounding box center [911, 507] width 156 height 12
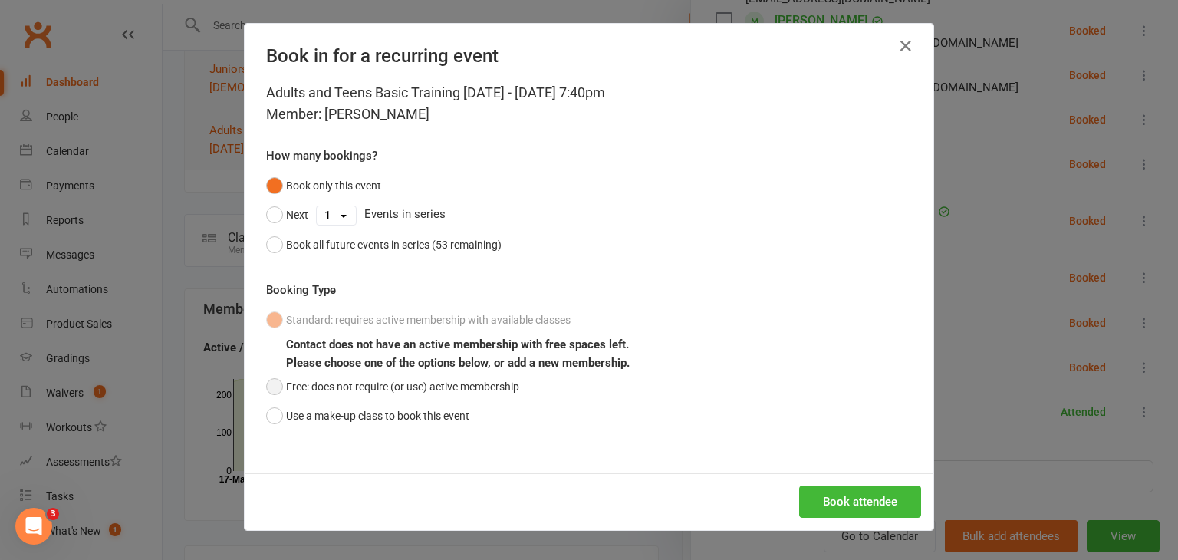
click at [277, 384] on button "Free: does not require (or use) active membership" at bounding box center [392, 386] width 253 height 29
click at [273, 249] on button "Book all future events in series (53 remaining)" at bounding box center [384, 244] width 236 height 29
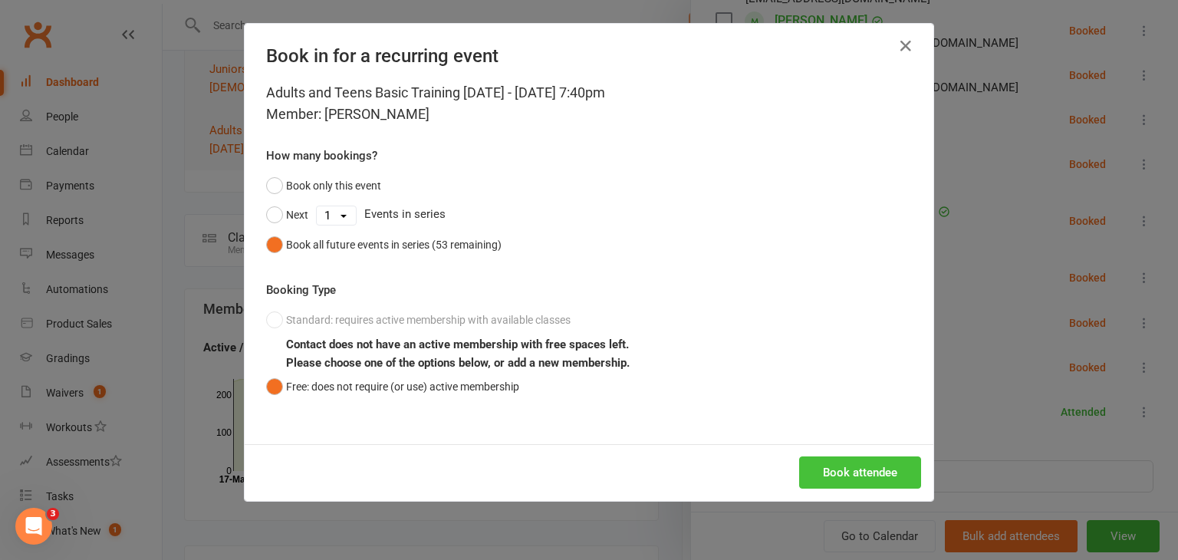
click at [834, 459] on button "Book attendee" at bounding box center [860, 472] width 122 height 32
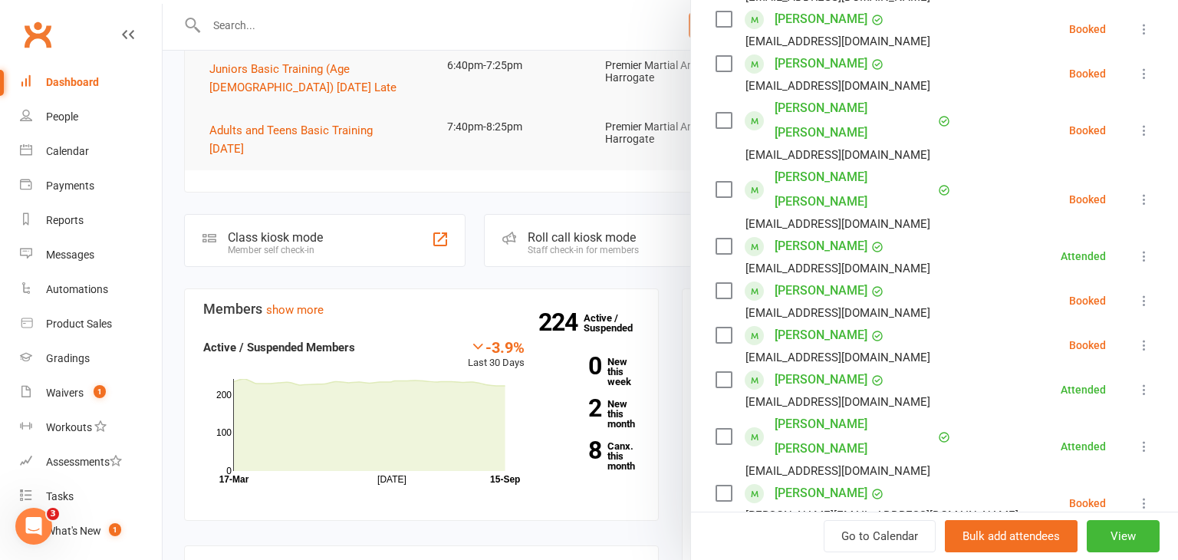
scroll to position [536, 0]
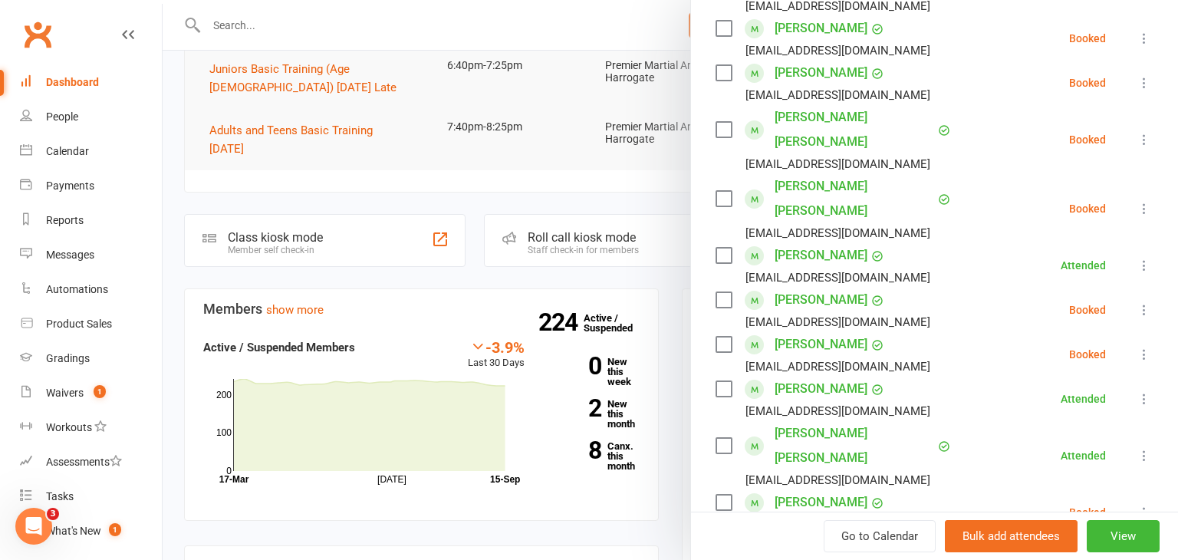
click at [1143, 78] on icon at bounding box center [1144, 82] width 15 height 15
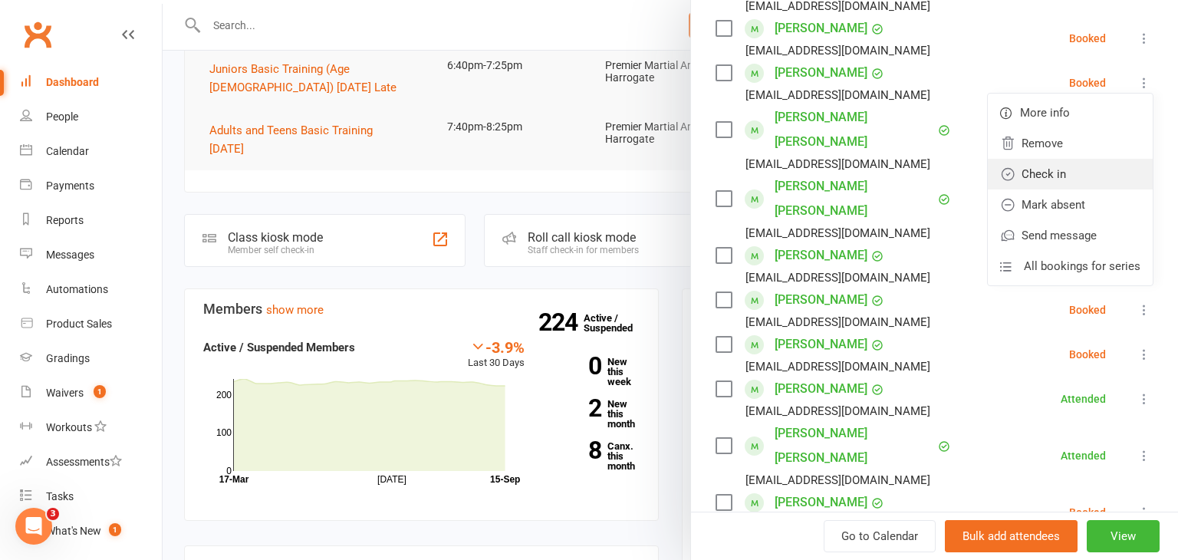
click at [1085, 170] on link "Check in" at bounding box center [1070, 174] width 165 height 31
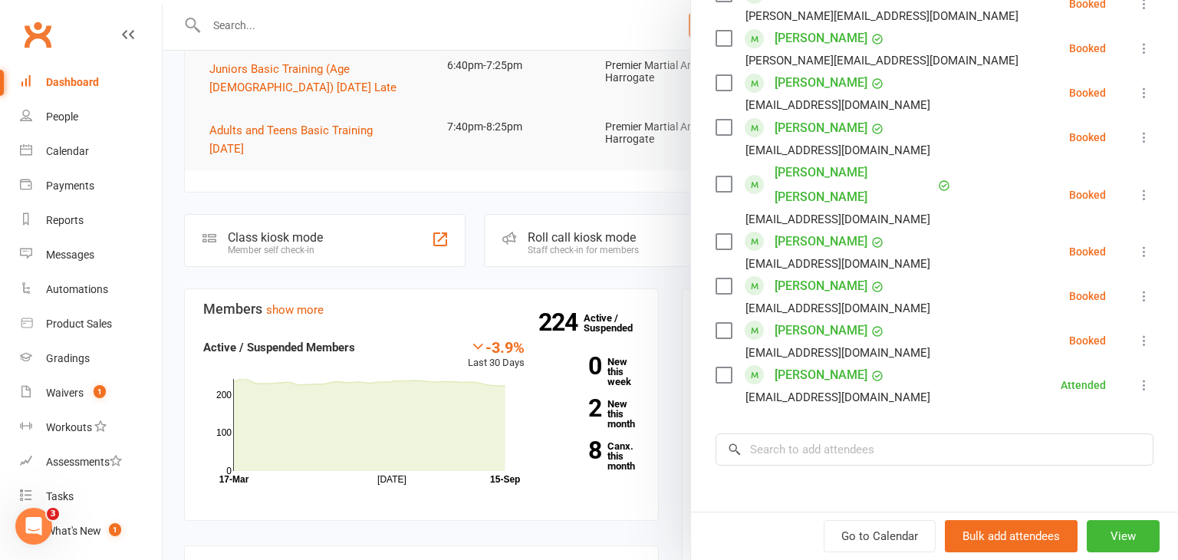
scroll to position [1046, 0]
click at [1147, 331] on icon at bounding box center [1144, 338] width 15 height 15
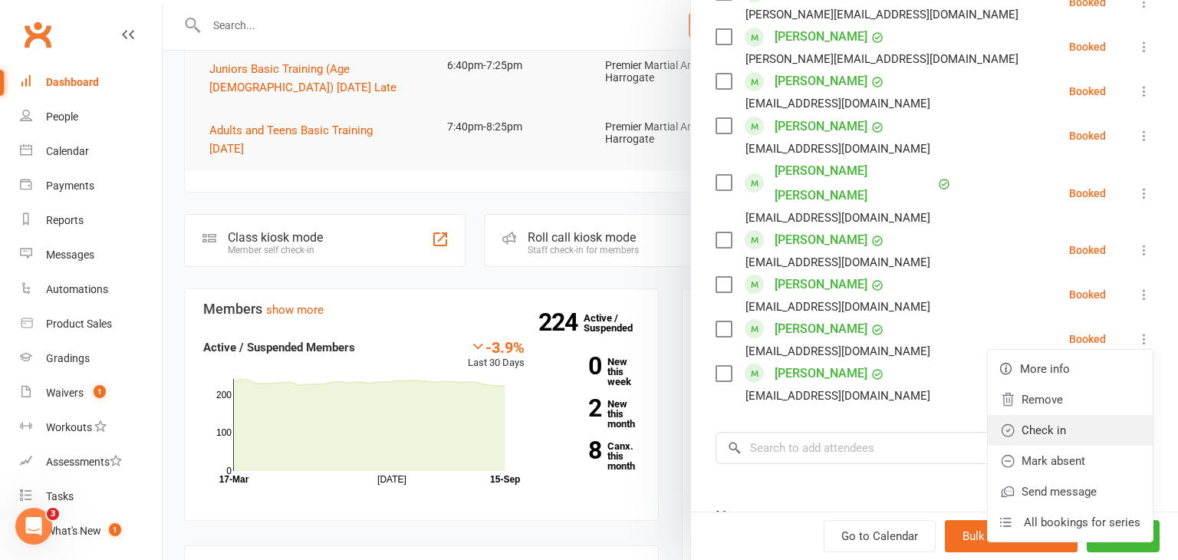
click at [1098, 415] on link "Check in" at bounding box center [1070, 430] width 165 height 31
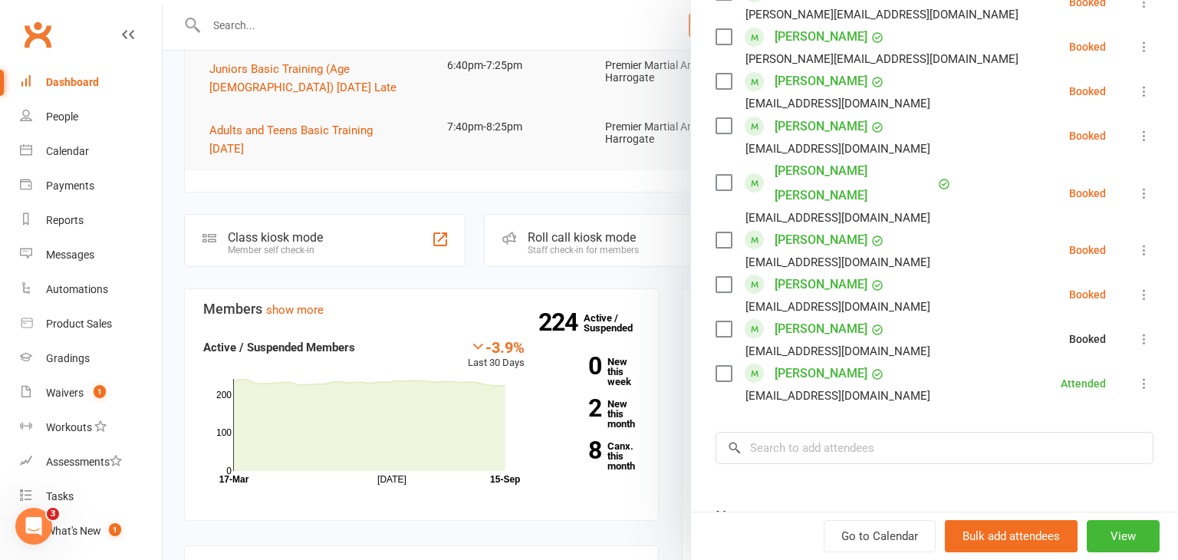
click at [1143, 287] on icon at bounding box center [1144, 294] width 15 height 15
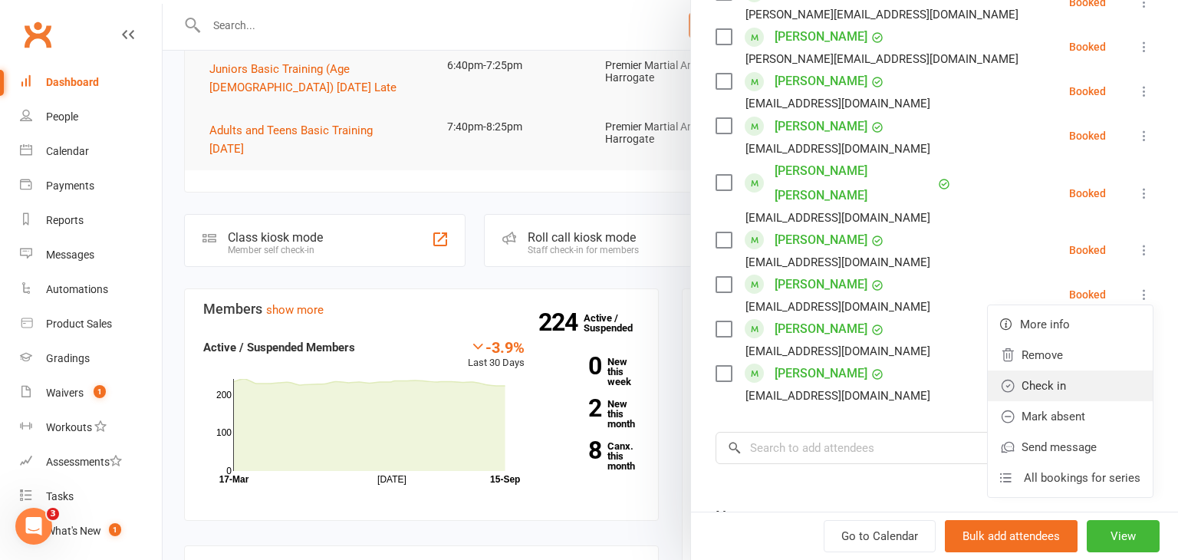
click at [1090, 371] on link "Check in" at bounding box center [1070, 386] width 165 height 31
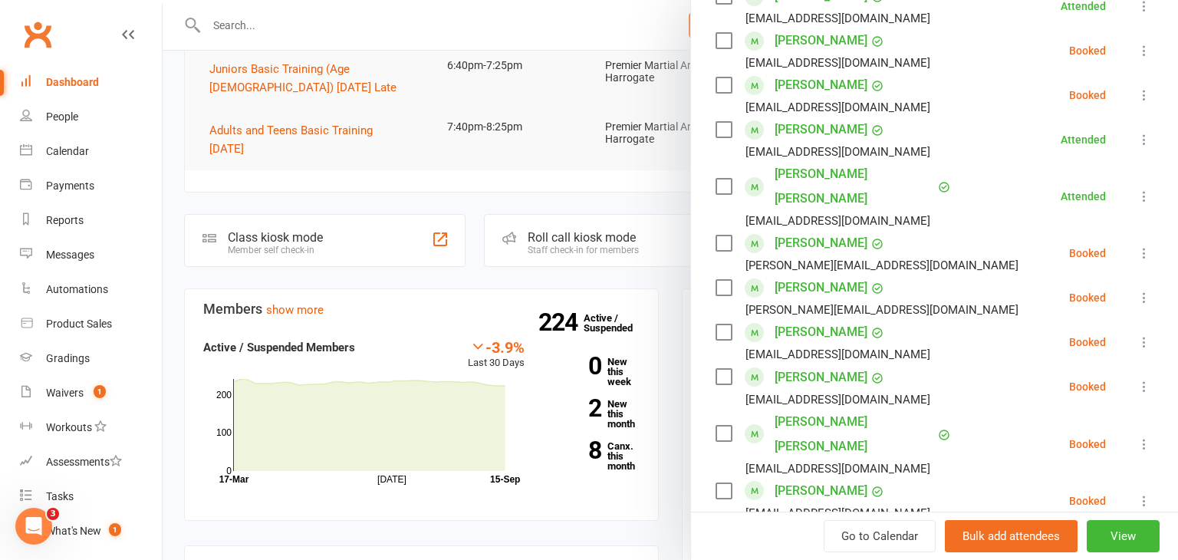
scroll to position [792, 0]
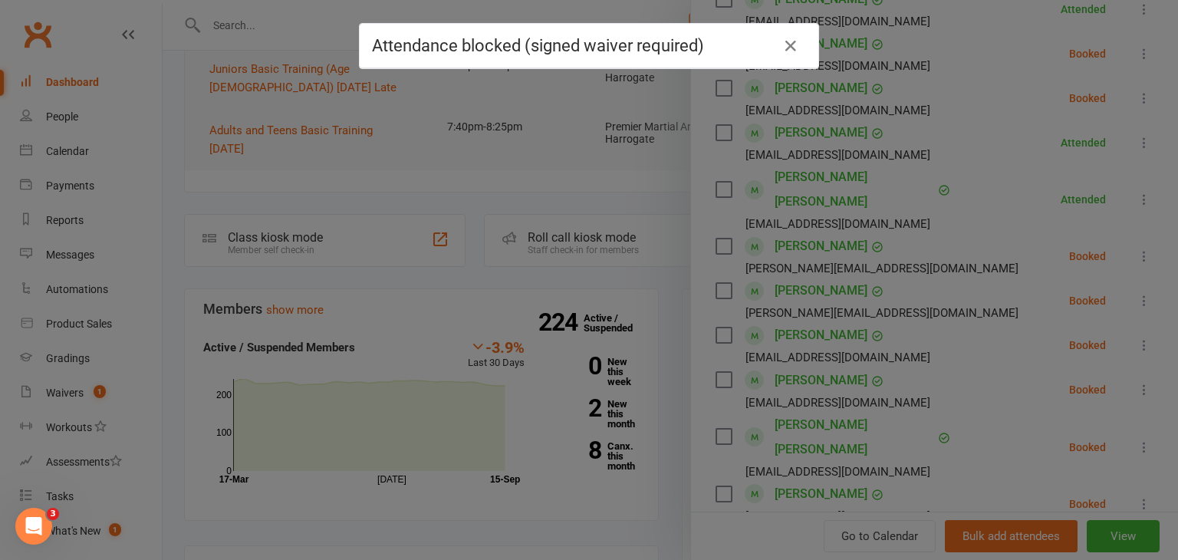
click at [529, 204] on div "Attendance blocked (signed waiver required)" at bounding box center [589, 280] width 1178 height 560
click at [786, 48] on icon "button" at bounding box center [791, 46] width 18 height 18
click at [794, 48] on icon "button" at bounding box center [791, 46] width 18 height 18
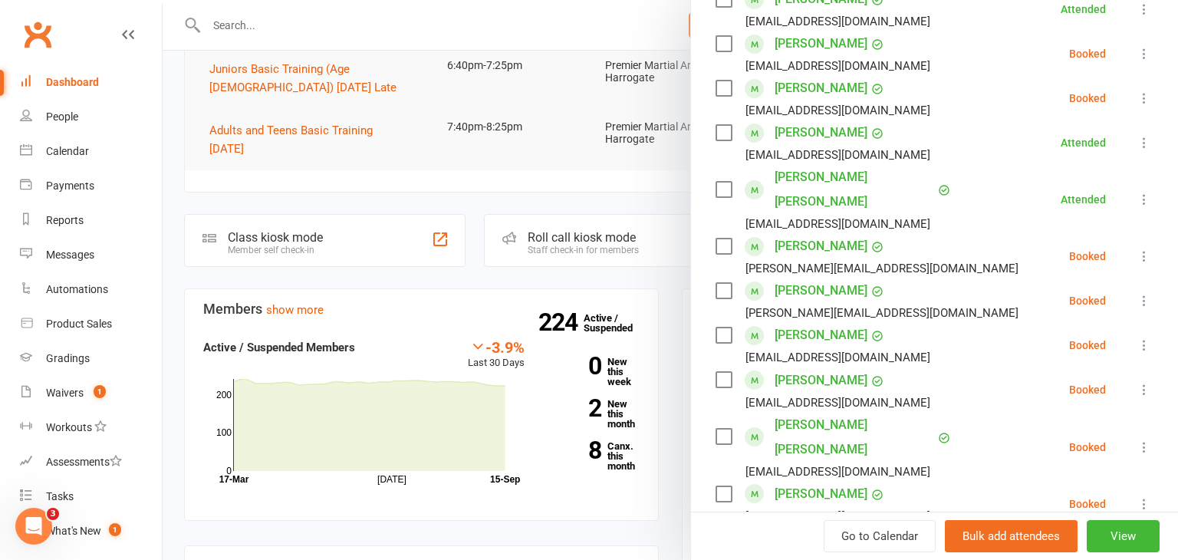
click at [1141, 101] on icon at bounding box center [1144, 98] width 15 height 15
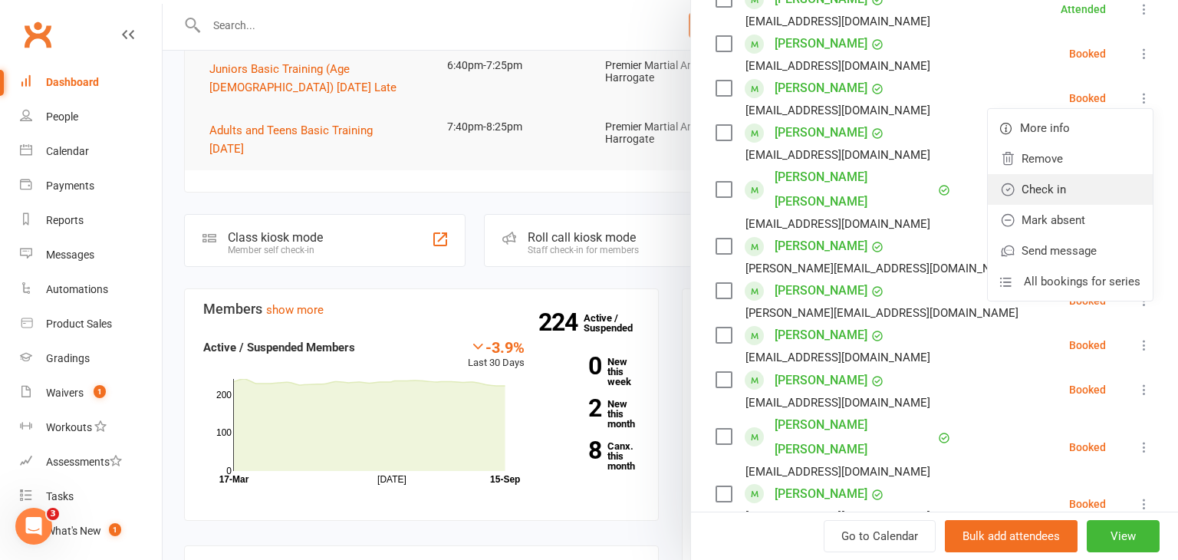
click at [1068, 181] on link "Check in" at bounding box center [1070, 189] width 165 height 31
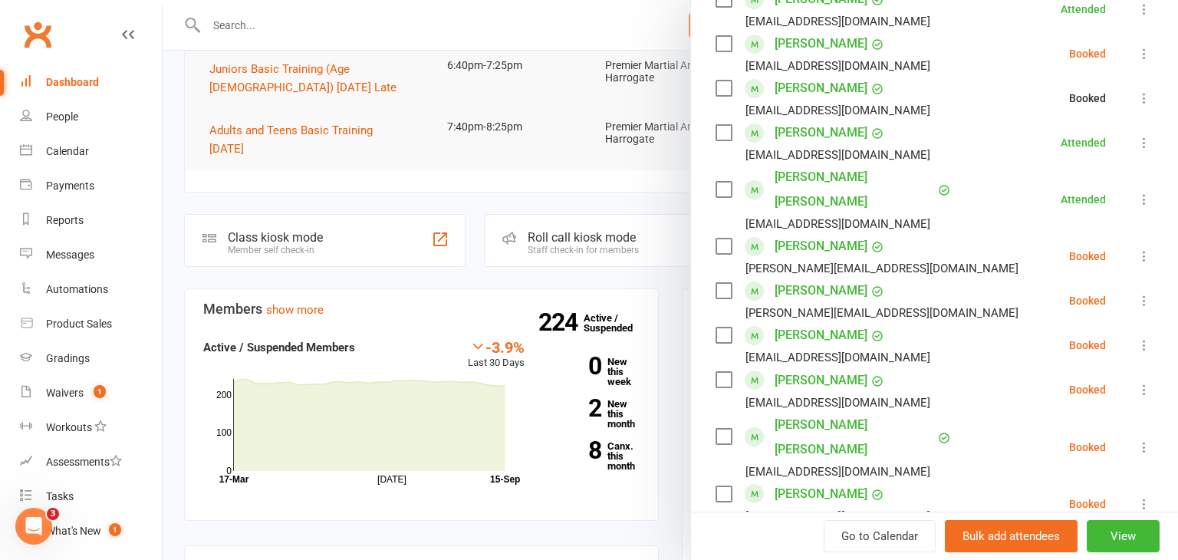
click at [1142, 54] on icon at bounding box center [1144, 53] width 15 height 15
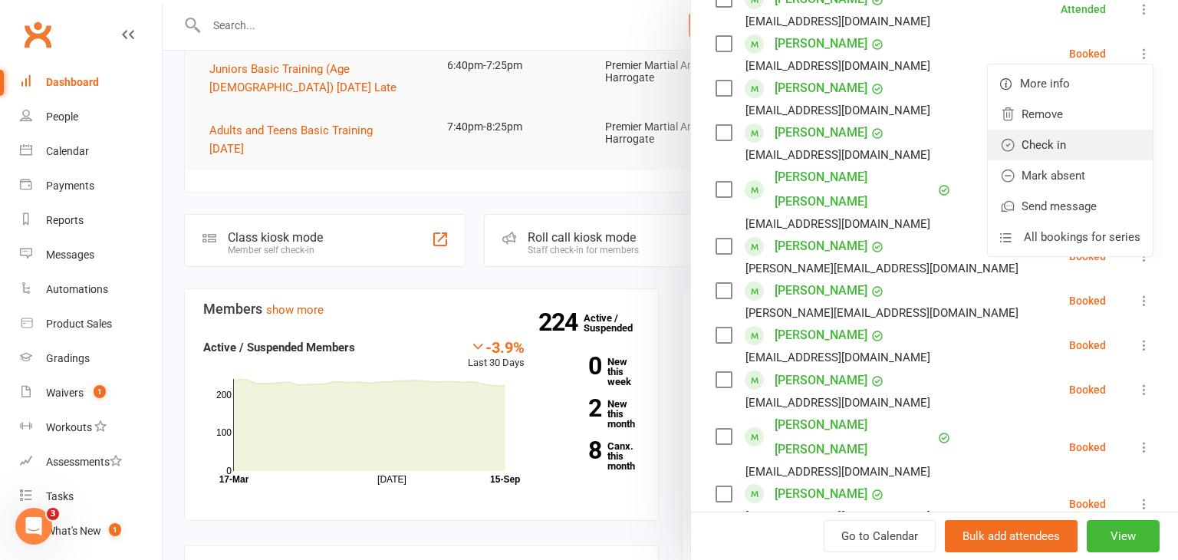
click at [1062, 145] on link "Check in" at bounding box center [1070, 145] width 165 height 31
